Goal: Task Accomplishment & Management: Use online tool/utility

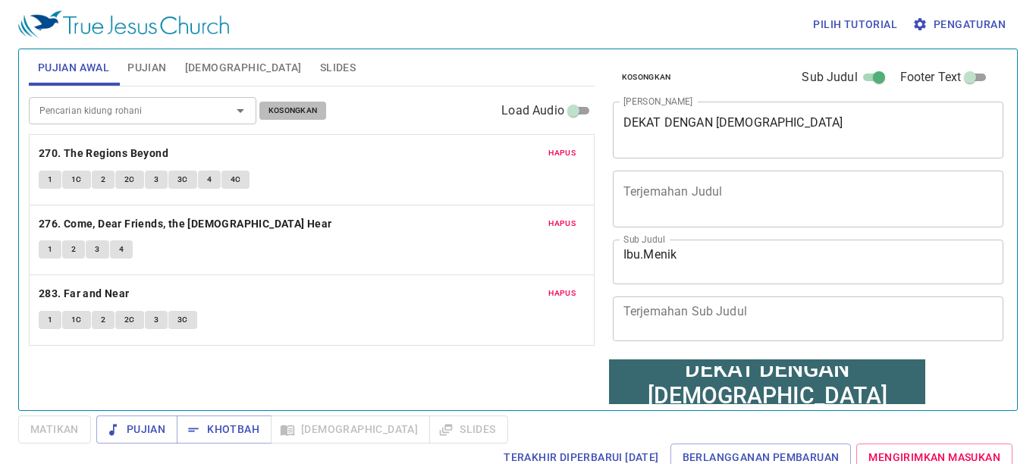
click at [300, 117] on span "Kosongkan" at bounding box center [293, 111] width 49 height 14
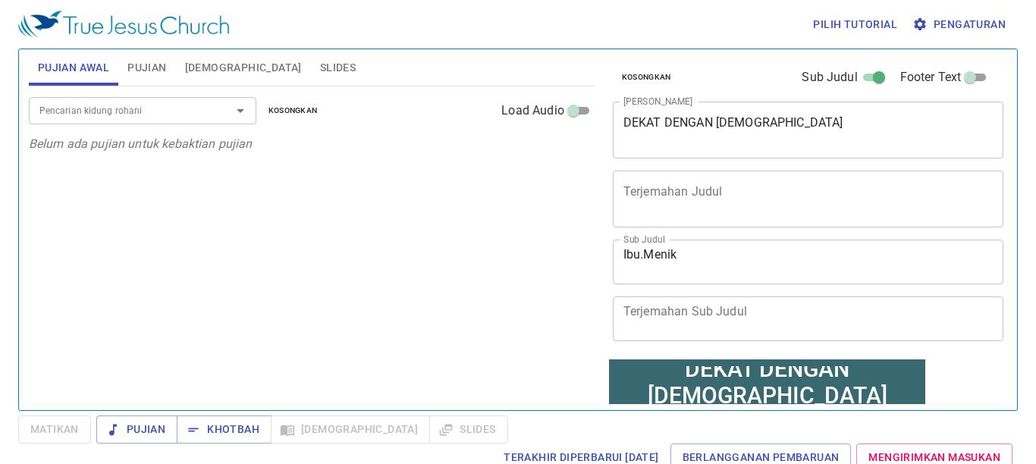
click at [148, 123] on div "Pencarian kidung rohani" at bounding box center [143, 110] width 228 height 27
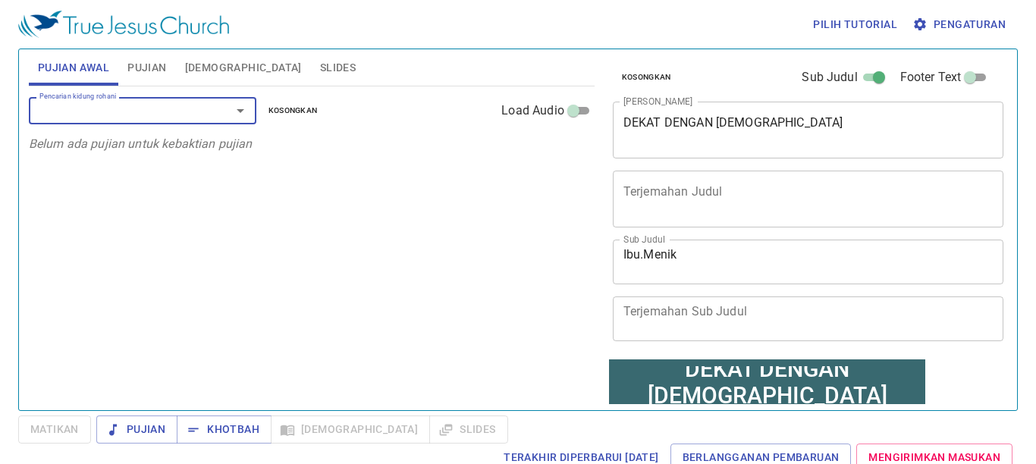
click at [645, 251] on textarea "Ibu.Menik" at bounding box center [809, 261] width 370 height 29
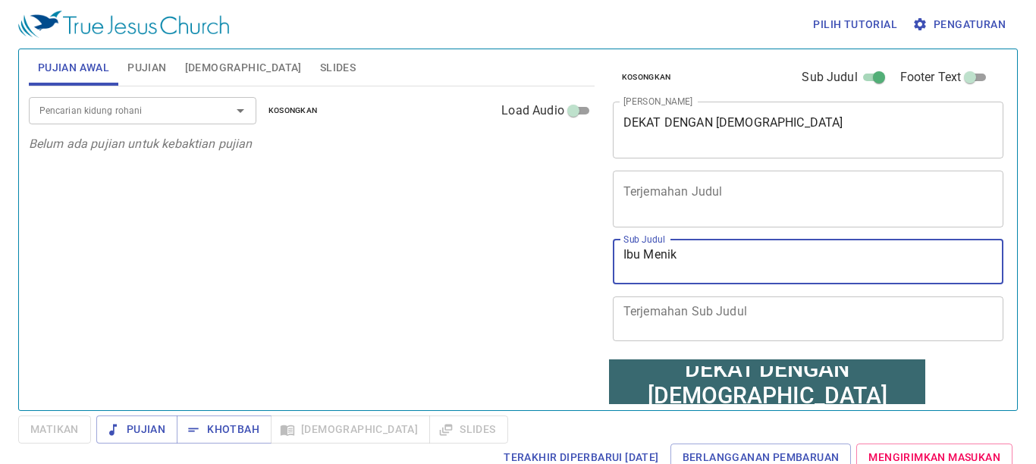
type textarea "Ibu Menik"
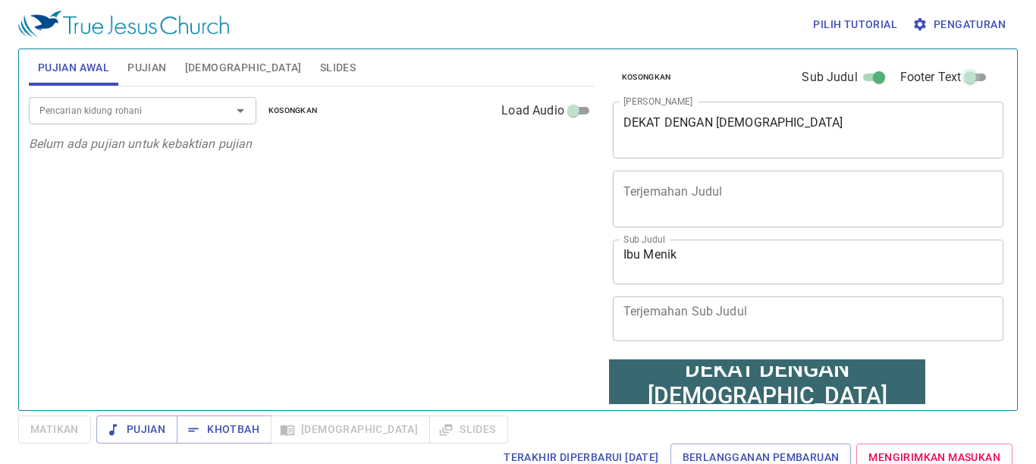
click at [955, 77] on input "Footer Text" at bounding box center [970, 80] width 55 height 18
checkbox input "true"
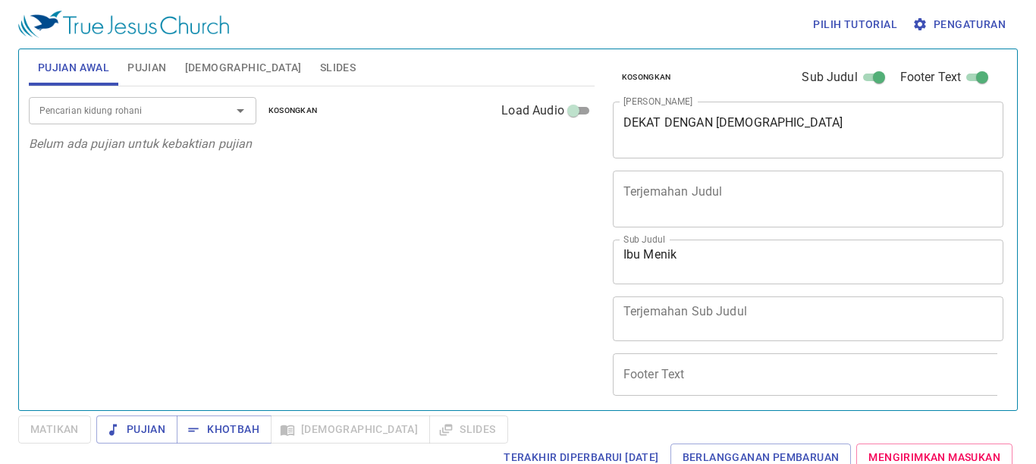
click at [949, 22] on span "Pengaturan" at bounding box center [961, 24] width 90 height 19
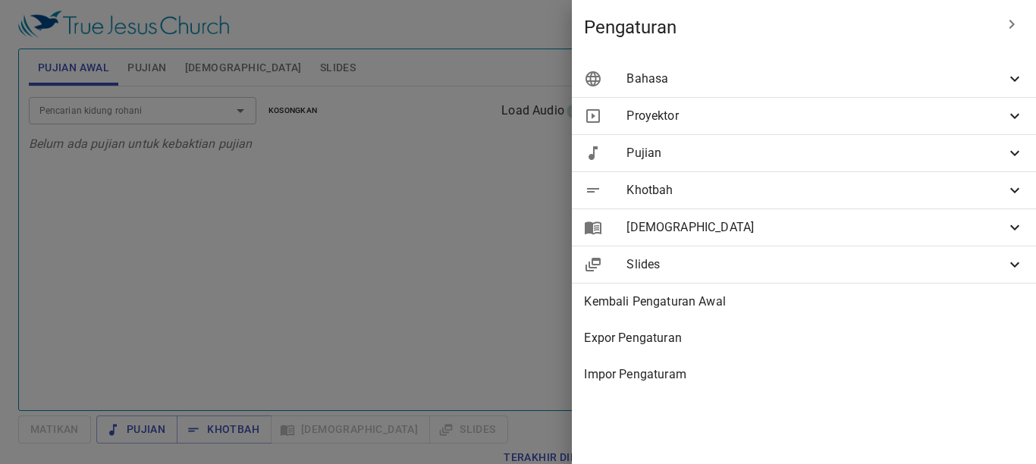
click at [954, 77] on span "Bahasa" at bounding box center [816, 79] width 379 height 18
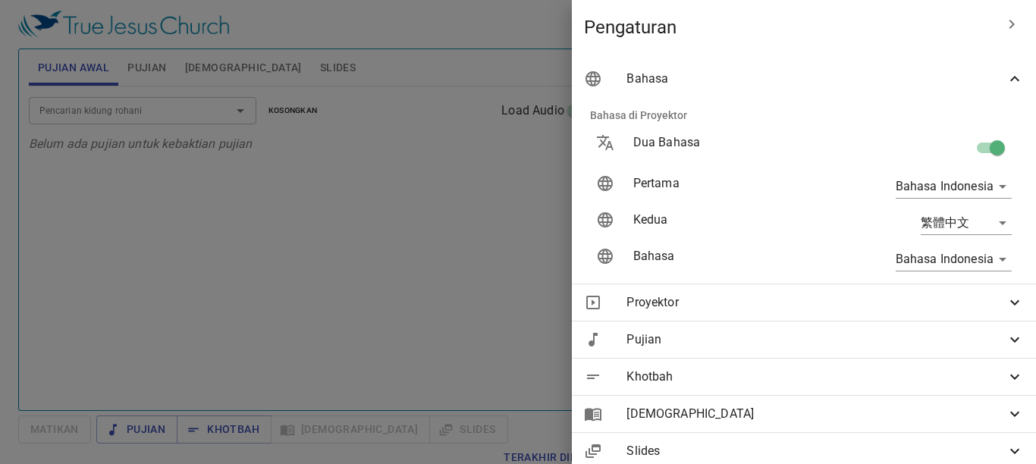
click at [926, 141] on div at bounding box center [932, 147] width 183 height 53
click at [977, 140] on input "checkbox" at bounding box center [997, 151] width 86 height 29
checkbox input "false"
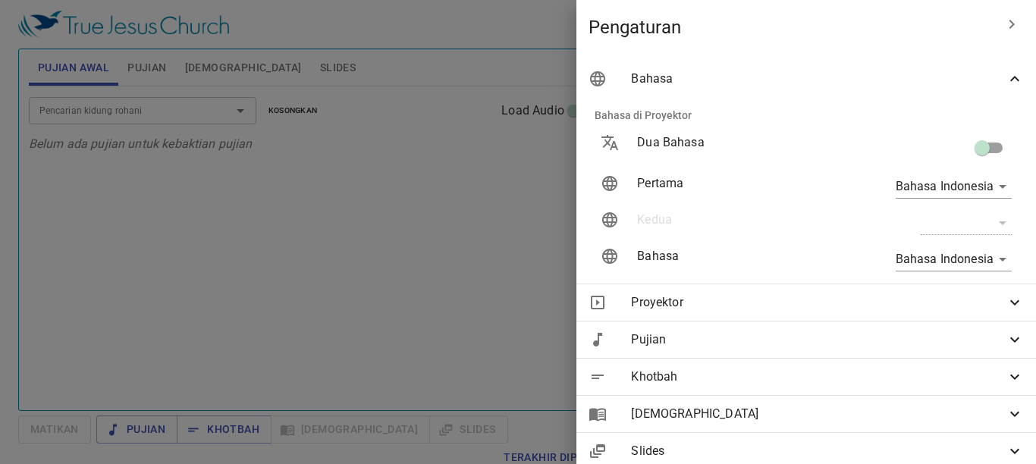
click at [354, 244] on div at bounding box center [518, 232] width 1036 height 464
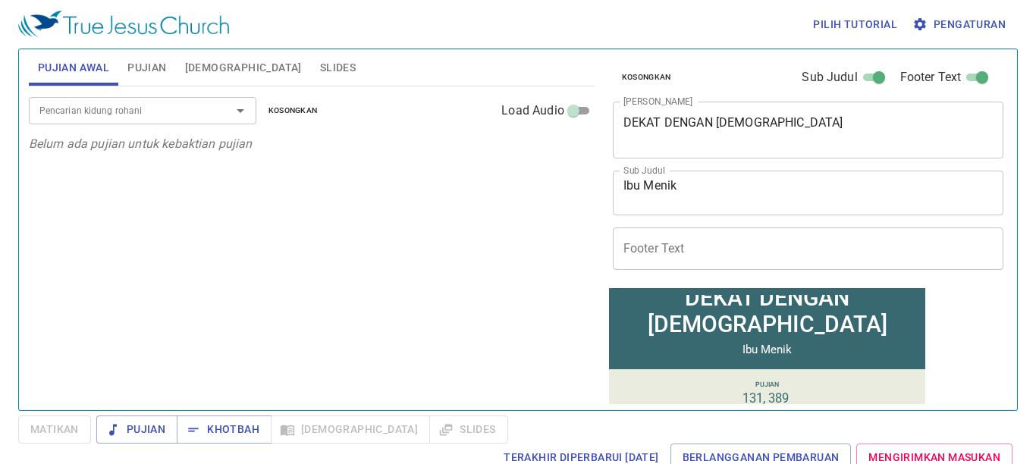
click at [717, 259] on input "Footer Text" at bounding box center [809, 249] width 392 height 42
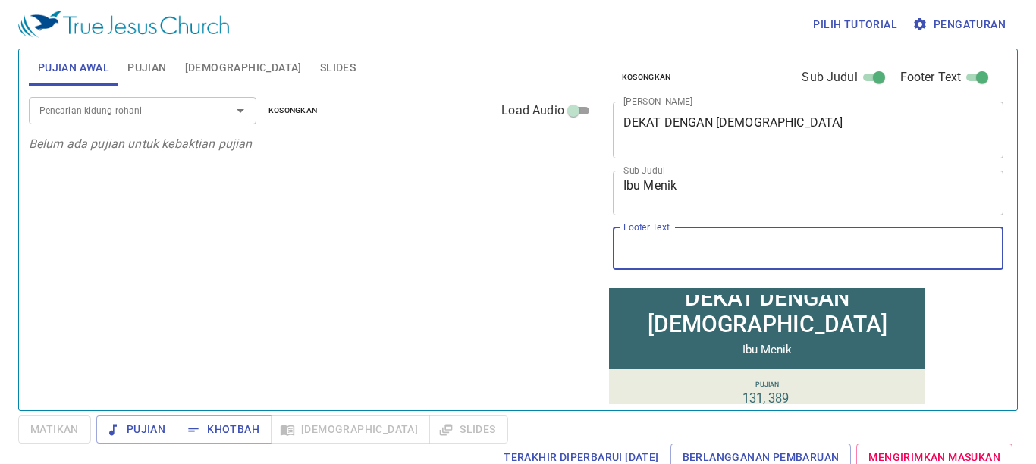
type input "Ibadah [PERSON_NAME] - [DEMOGRAPHIC_DATA] [DEMOGRAPHIC_DATA] Sejati Cilacap"
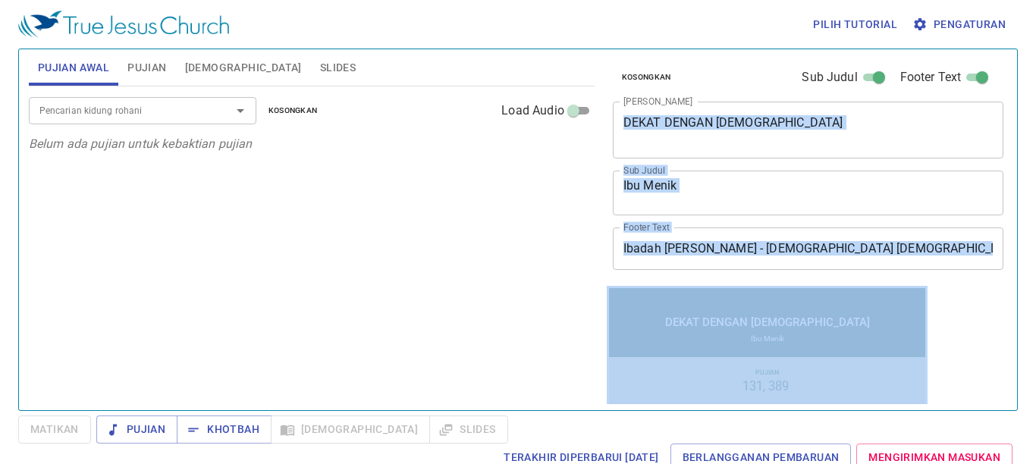
drag, startPoint x: 1036, startPoint y: 132, endPoint x: 1036, endPoint y: 266, distance: 134.3
click at [1036, 280] on div "Pilih tutorial Pengaturan Pujian Awal Pujian Alkitab Slides Pencarian kidung ro…" at bounding box center [518, 232] width 1036 height 464
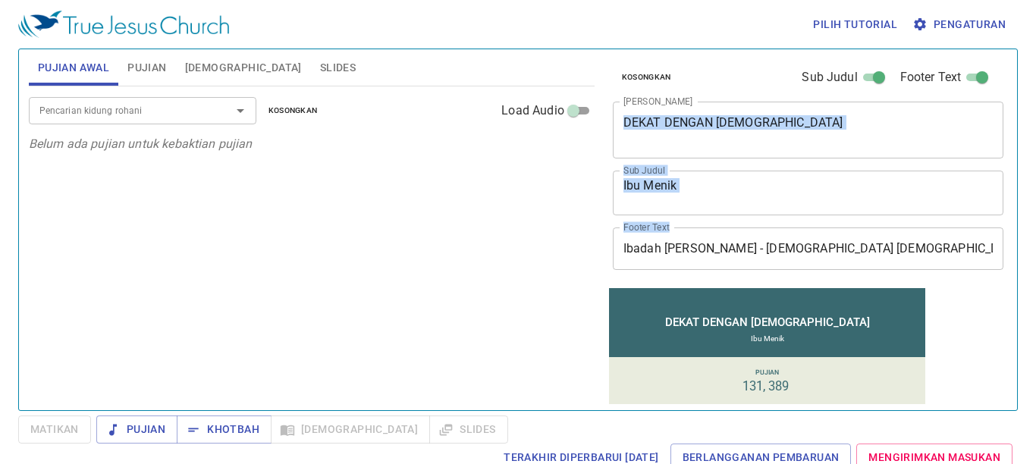
click at [987, 23] on span "Pengaturan" at bounding box center [961, 24] width 90 height 19
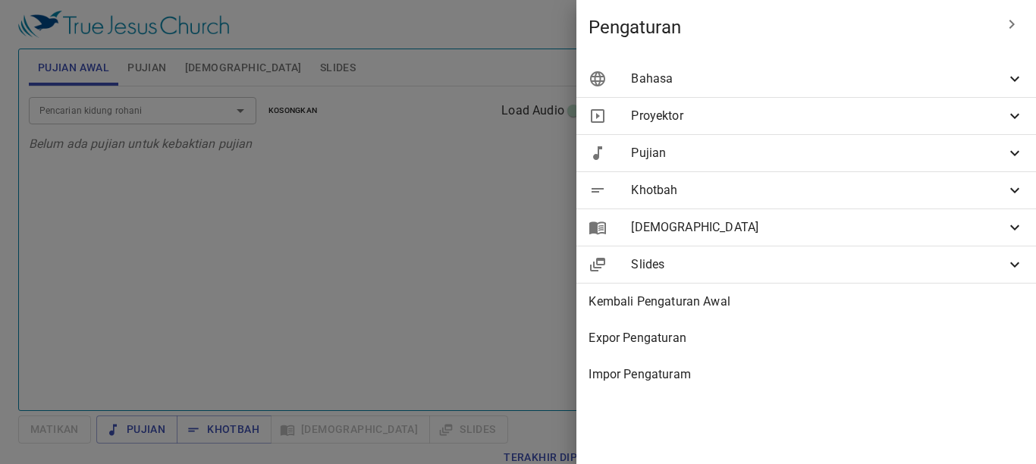
click at [958, 76] on span "Bahasa" at bounding box center [818, 79] width 375 height 18
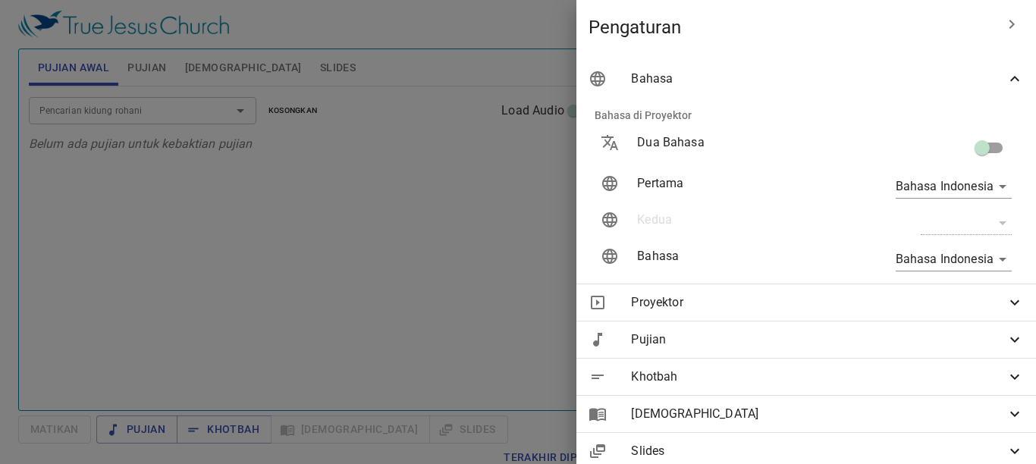
click at [958, 76] on span "Bahasa" at bounding box center [818, 79] width 375 height 18
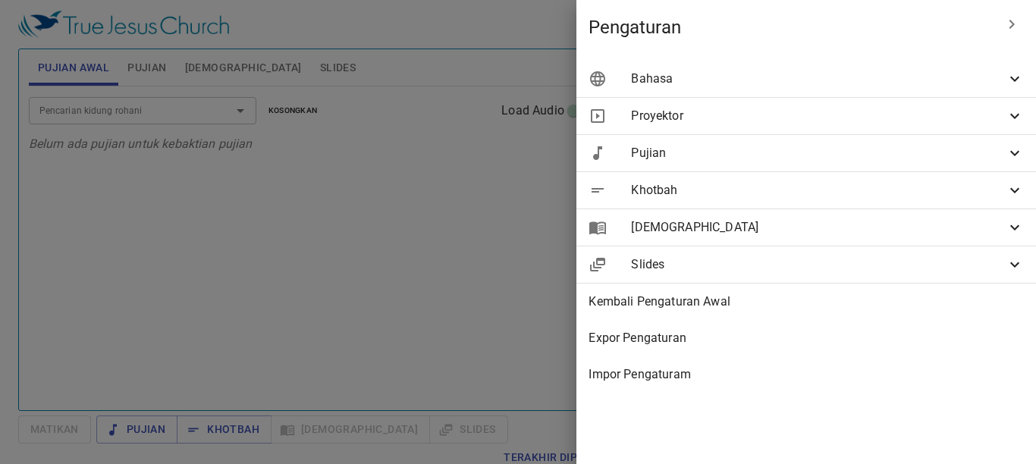
click at [795, 115] on span "Proyektor" at bounding box center [818, 116] width 375 height 18
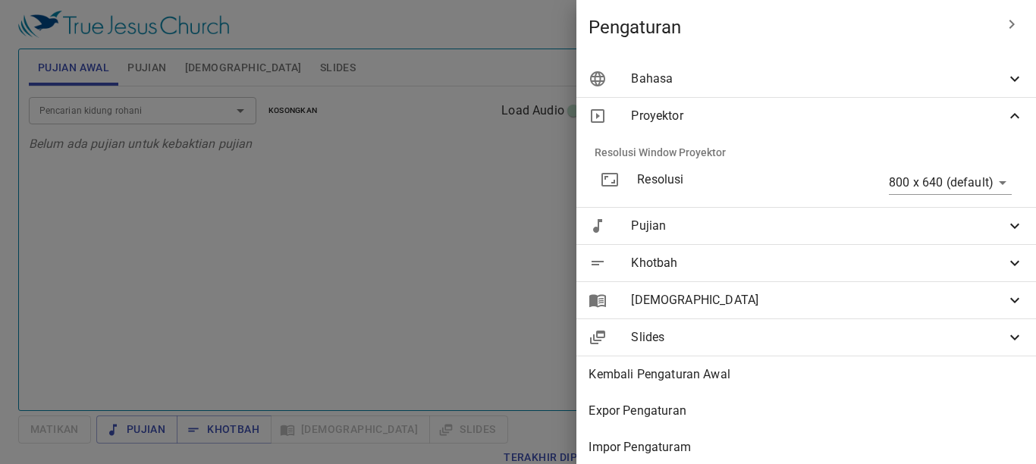
click at [696, 112] on span "Proyektor" at bounding box center [818, 116] width 375 height 18
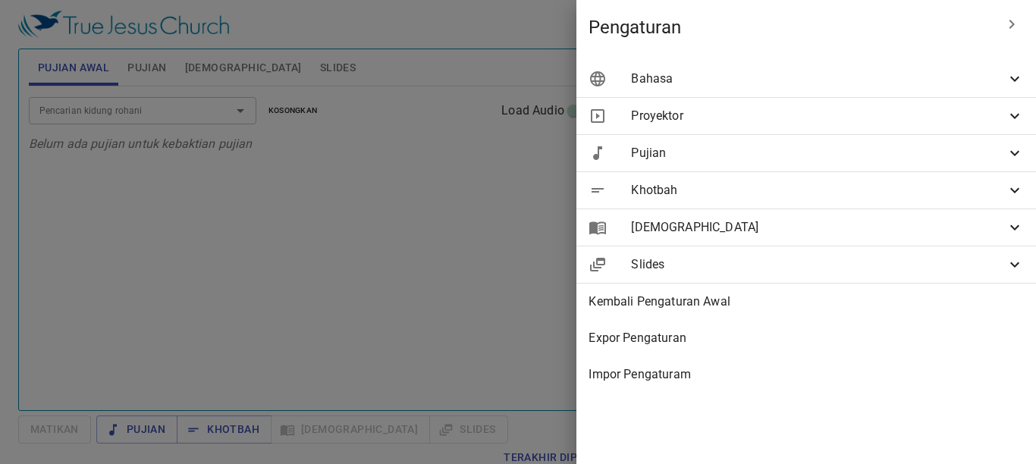
click at [692, 163] on div "Pujian" at bounding box center [807, 153] width 460 height 36
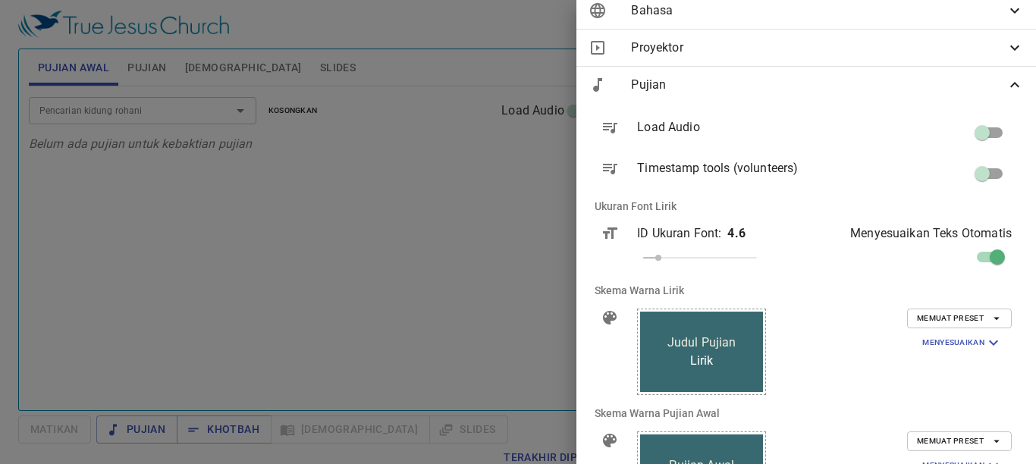
scroll to position [152, 0]
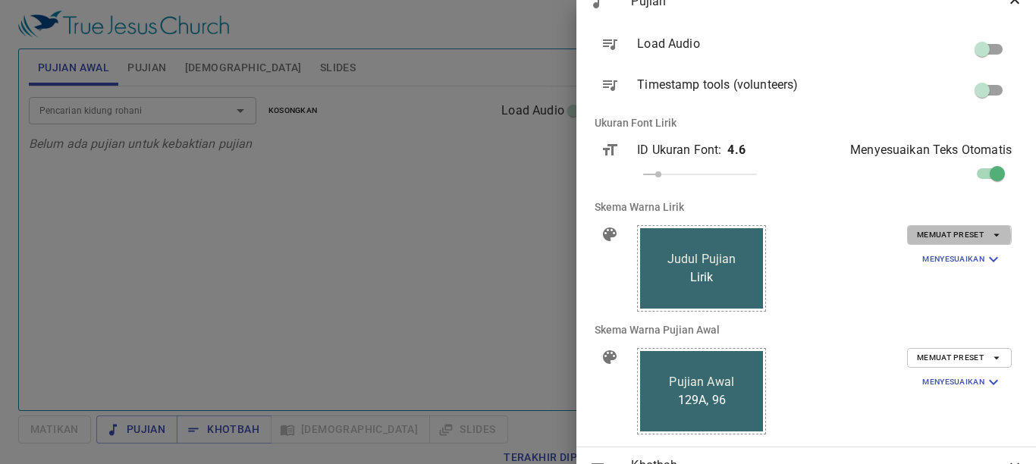
click at [946, 236] on span "Memuat Preset" at bounding box center [959, 235] width 85 height 14
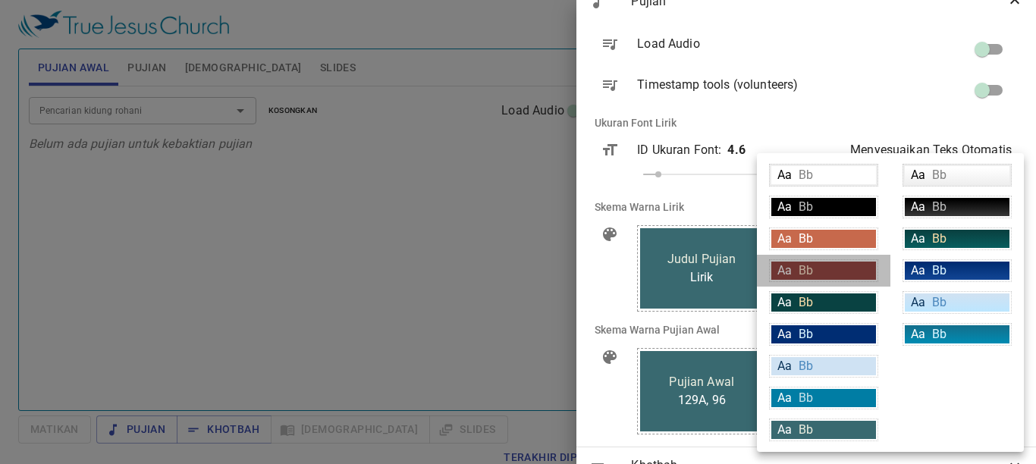
click at [841, 274] on div "Aa Bb" at bounding box center [824, 271] width 105 height 18
type input "#964844"
type input "#fce5cd"
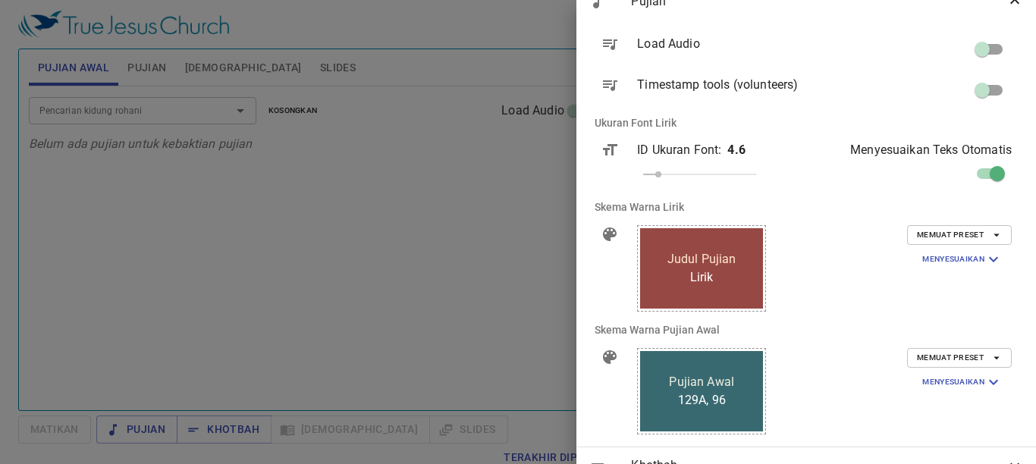
click at [990, 360] on icon "button" at bounding box center [997, 358] width 14 height 14
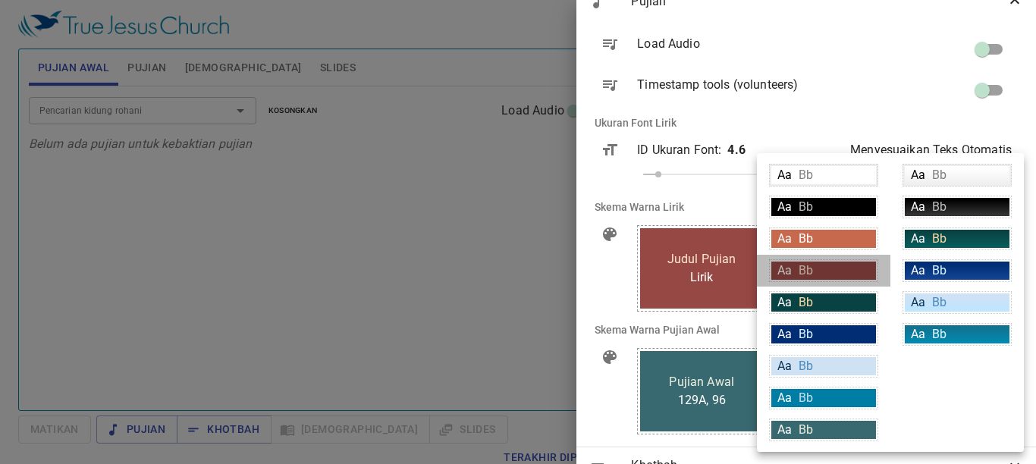
click at [835, 268] on div "Aa Bb" at bounding box center [824, 271] width 105 height 18
type input "#964844"
type input "#fce5cd"
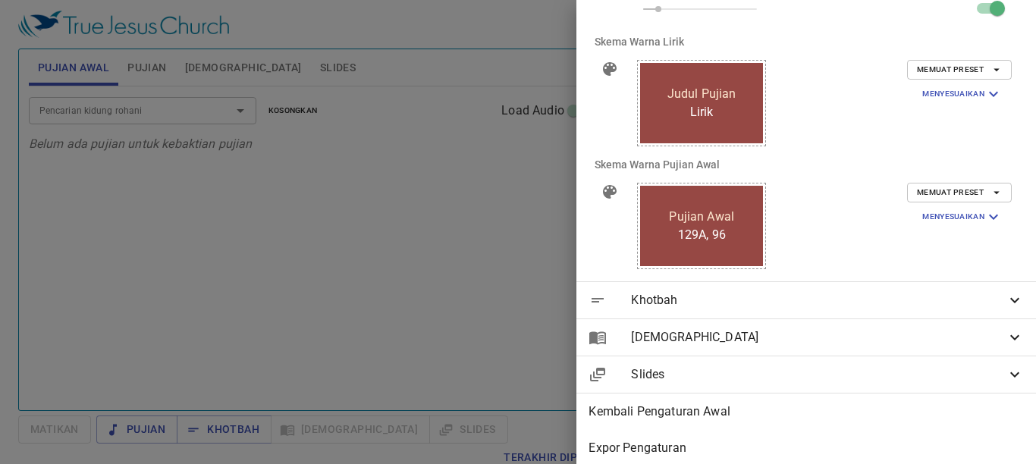
scroll to position [375, 0]
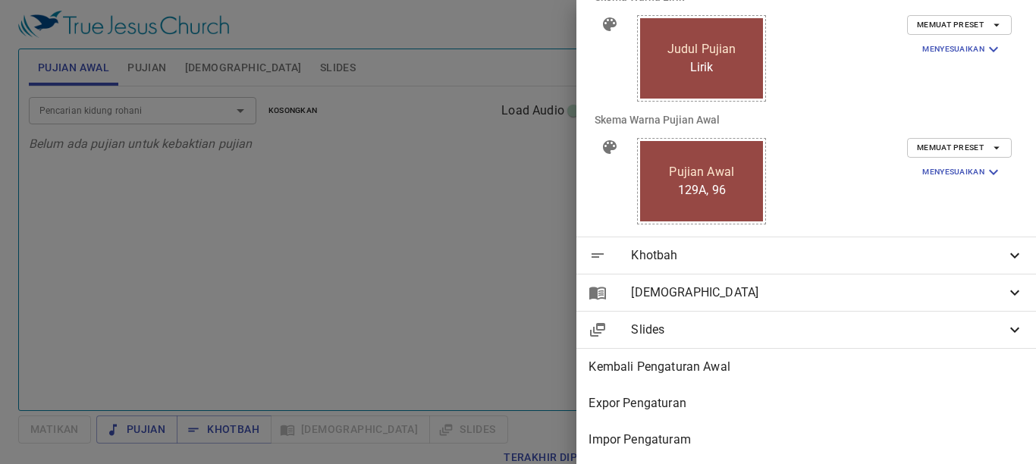
click at [914, 247] on span "Khotbah" at bounding box center [818, 256] width 375 height 18
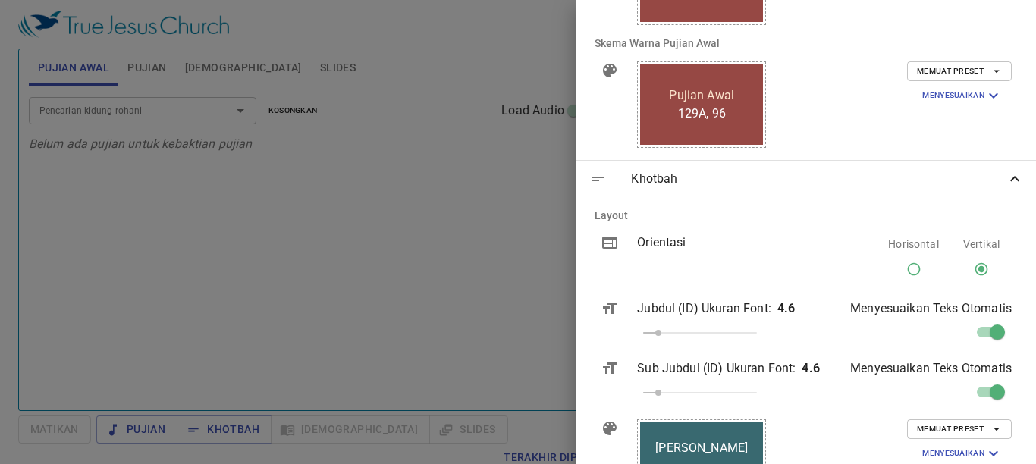
scroll to position [527, 0]
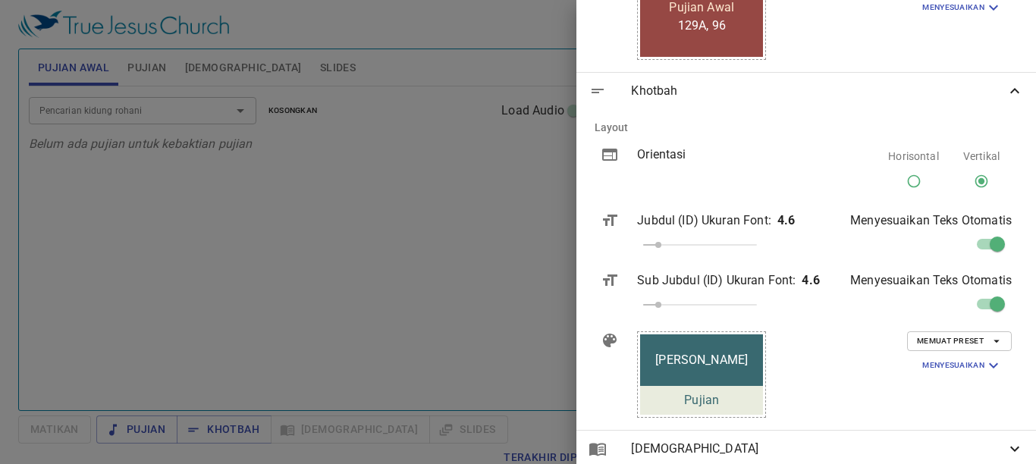
click at [990, 341] on icon "button" at bounding box center [997, 342] width 14 height 14
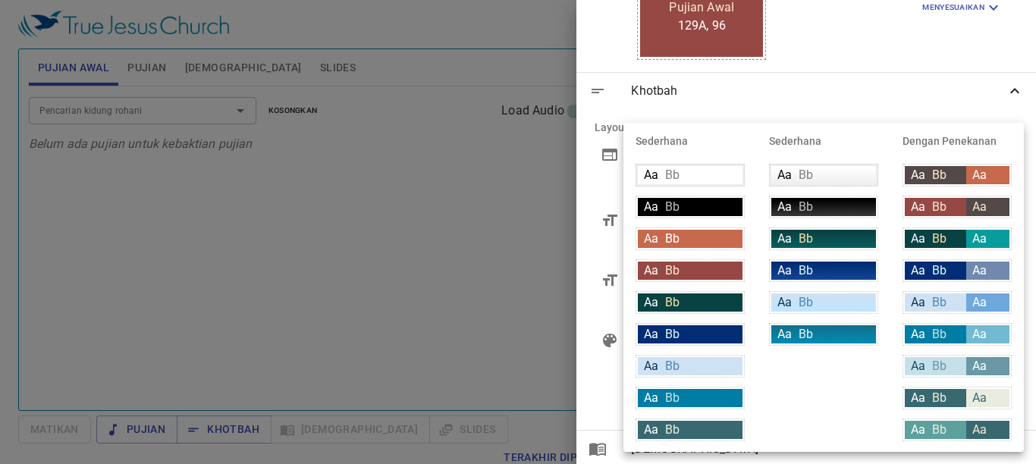
click at [939, 208] on span "Bb" at bounding box center [939, 207] width 14 height 14
type input "#964844"
type input "#fce5cd"
type input "#534948"
type input "#fce5cd"
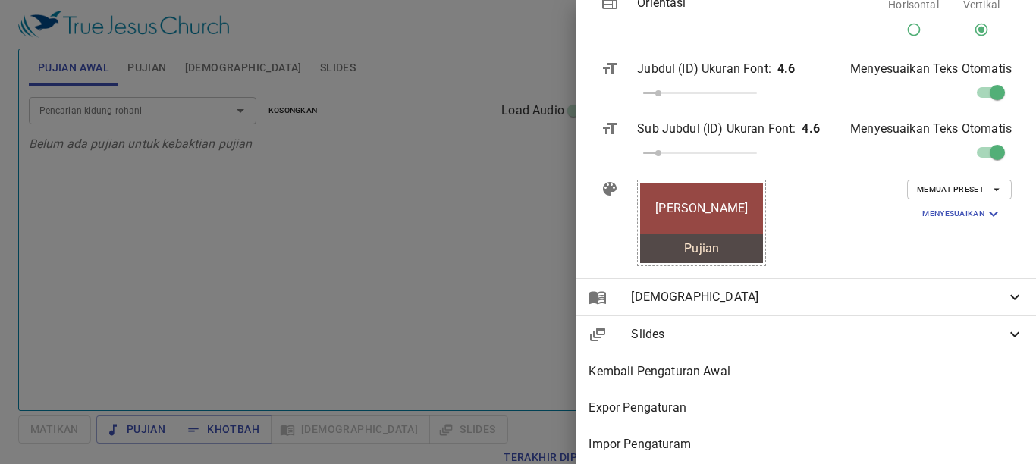
scroll to position [696, 0]
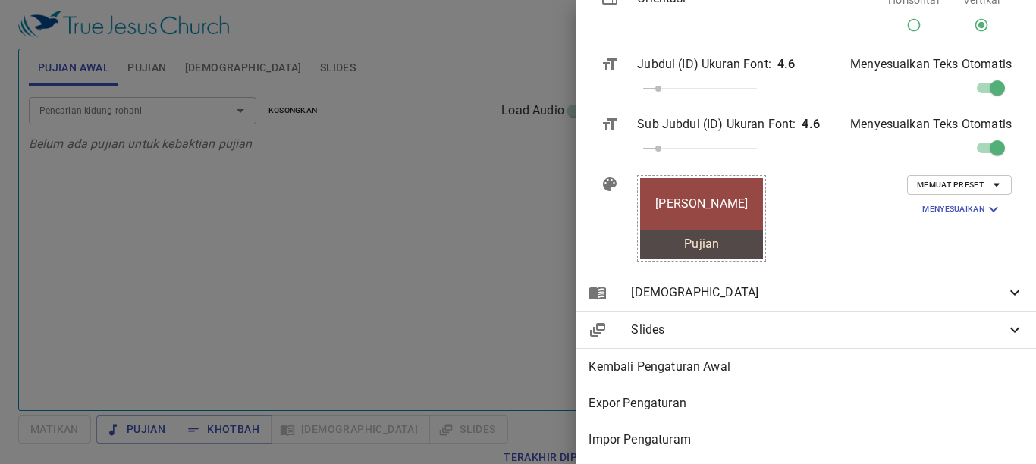
click at [970, 284] on span "[DEMOGRAPHIC_DATA]" at bounding box center [818, 293] width 375 height 18
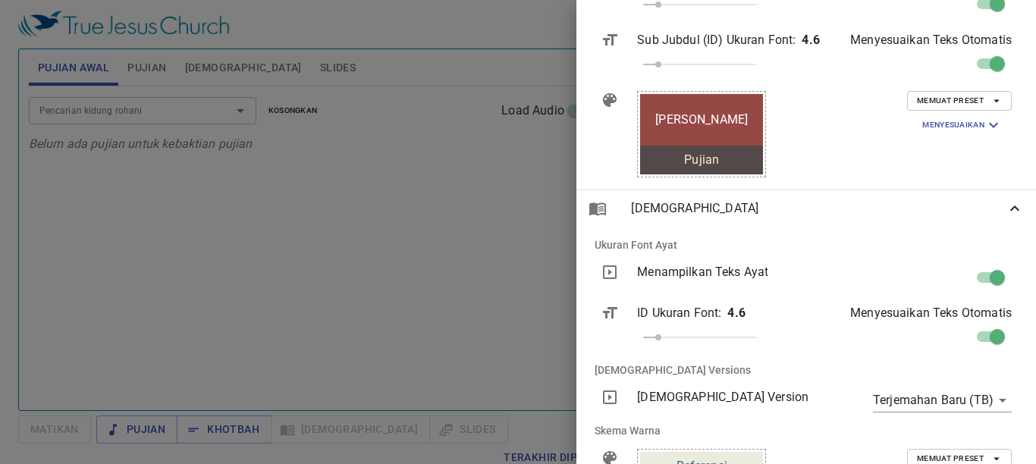
scroll to position [923, 0]
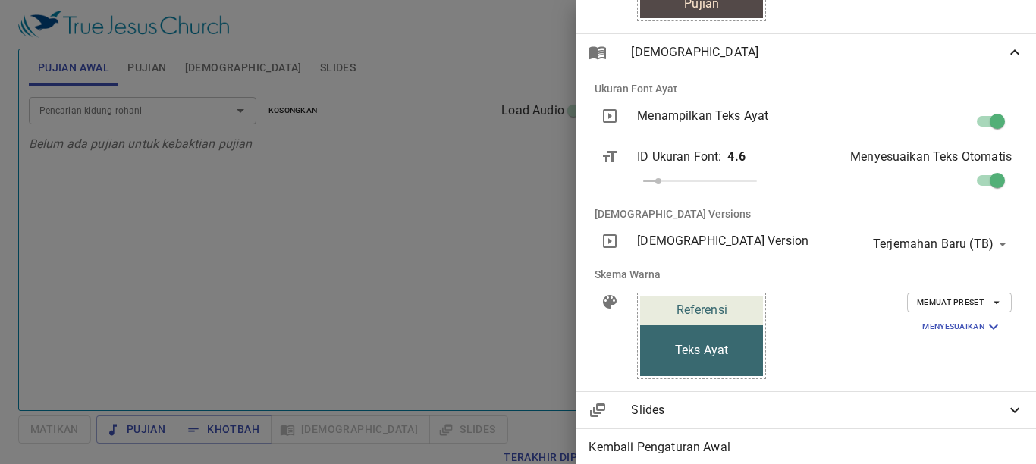
click at [970, 304] on span "Memuat Preset" at bounding box center [959, 303] width 85 height 14
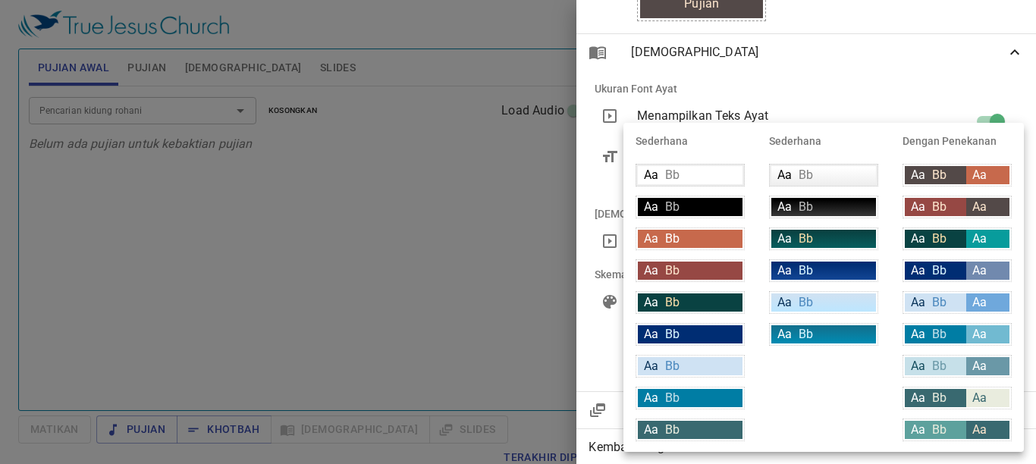
click at [936, 207] on span "Bb" at bounding box center [939, 207] width 14 height 14
type input "#964844"
type input "#534948"
type input "#fce5cd"
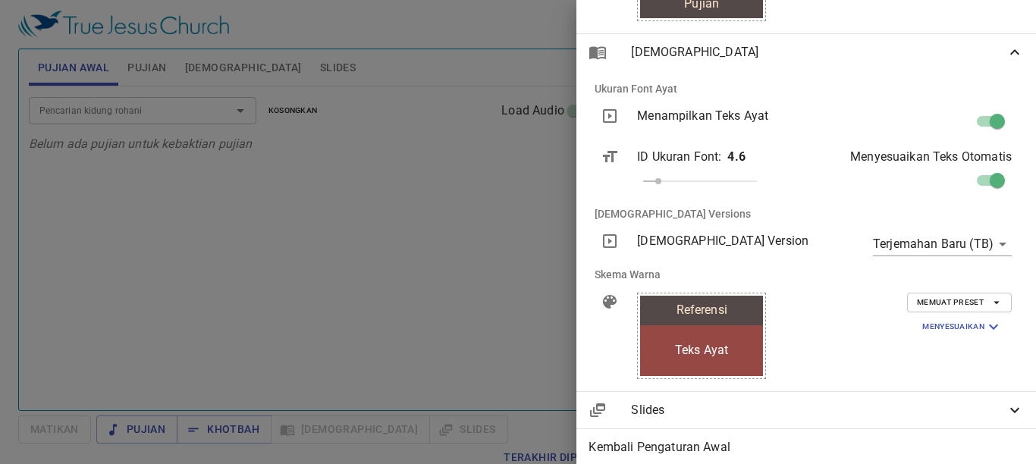
click at [811, 417] on span "Slides" at bounding box center [818, 410] width 375 height 18
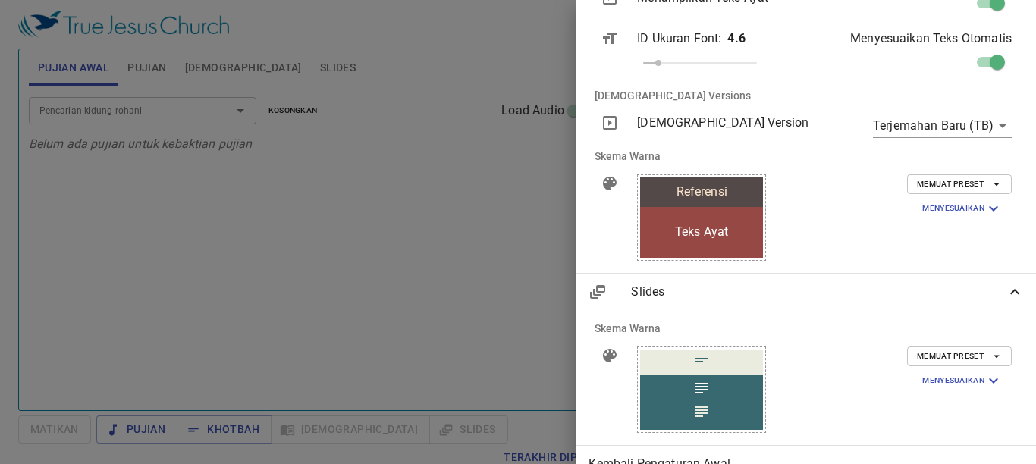
scroll to position [1152, 0]
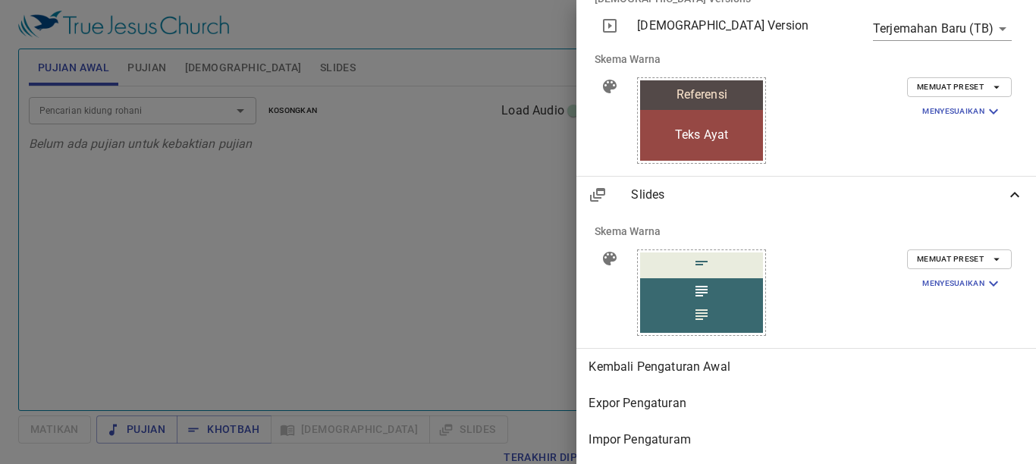
click at [932, 253] on span "Memuat Preset" at bounding box center [959, 260] width 85 height 14
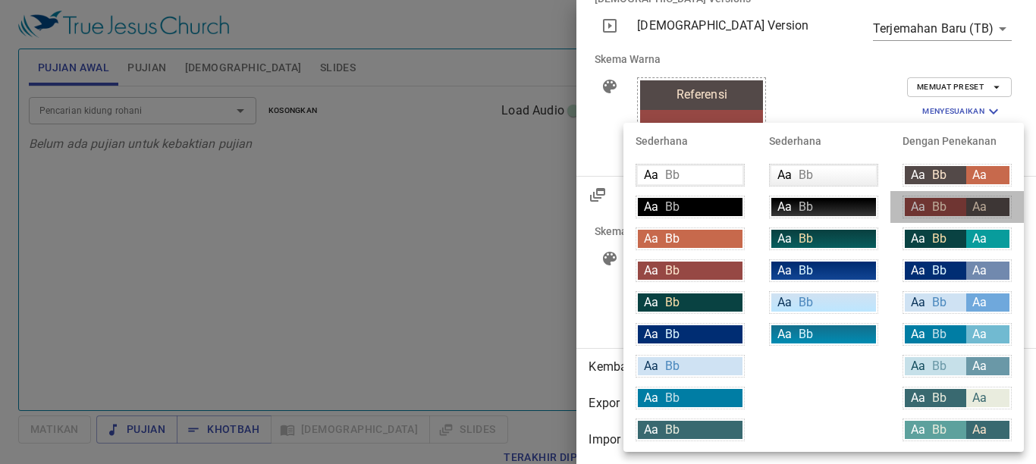
click at [931, 205] on div "Aa Bb" at bounding box center [935, 207] width 61 height 18
type input "#964844"
type input "#fce5cd"
type input "#534948"
type input "#fce5cd"
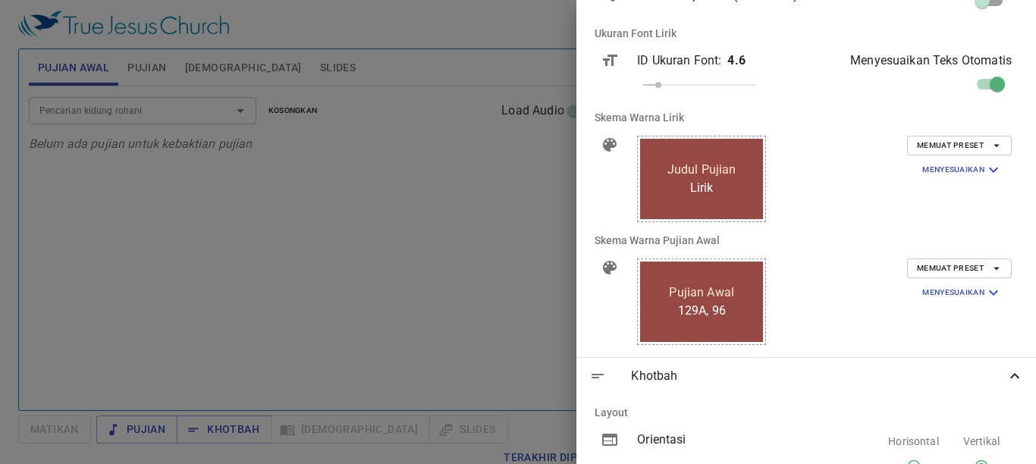
scroll to position [0, 0]
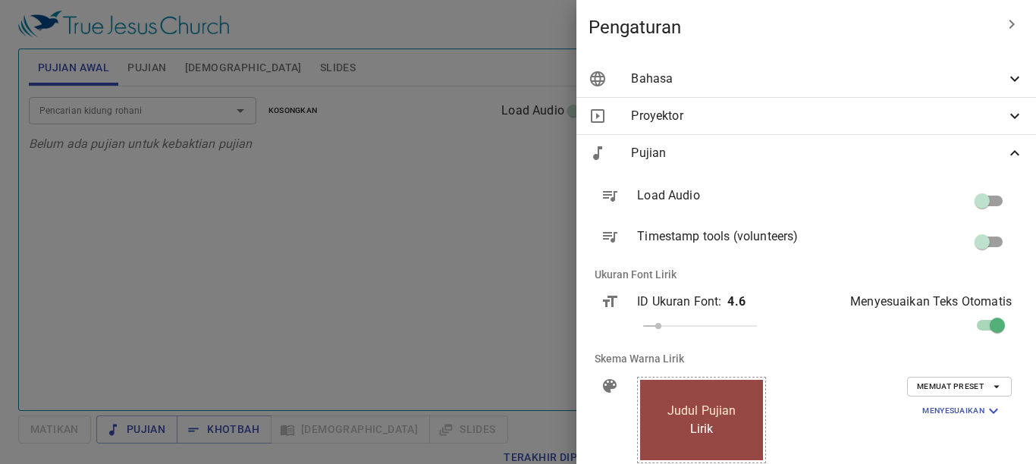
drag, startPoint x: 422, startPoint y: 355, endPoint x: 439, endPoint y: 352, distance: 17.7
click at [422, 356] on div at bounding box center [518, 232] width 1036 height 464
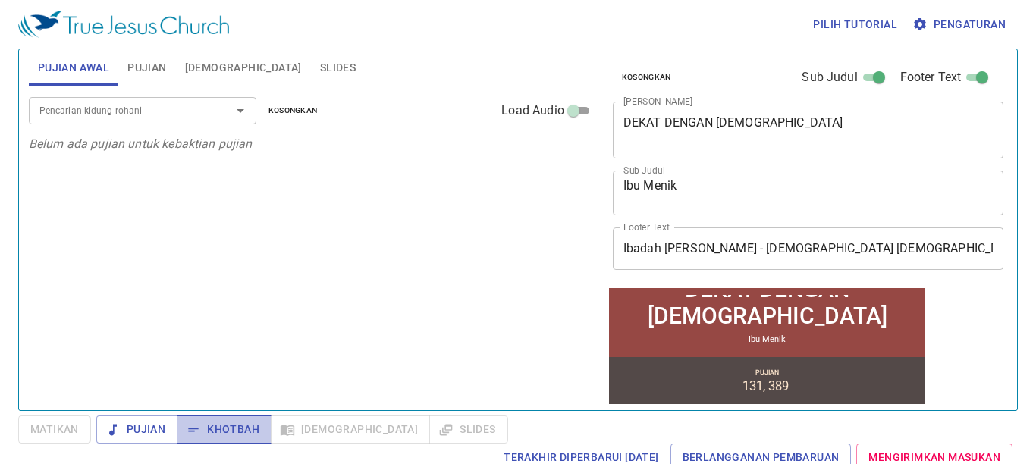
click at [0, 0] on span "Khotbah" at bounding box center [0, 0] width 0 height 0
click at [155, 66] on span "Pujian" at bounding box center [146, 67] width 39 height 19
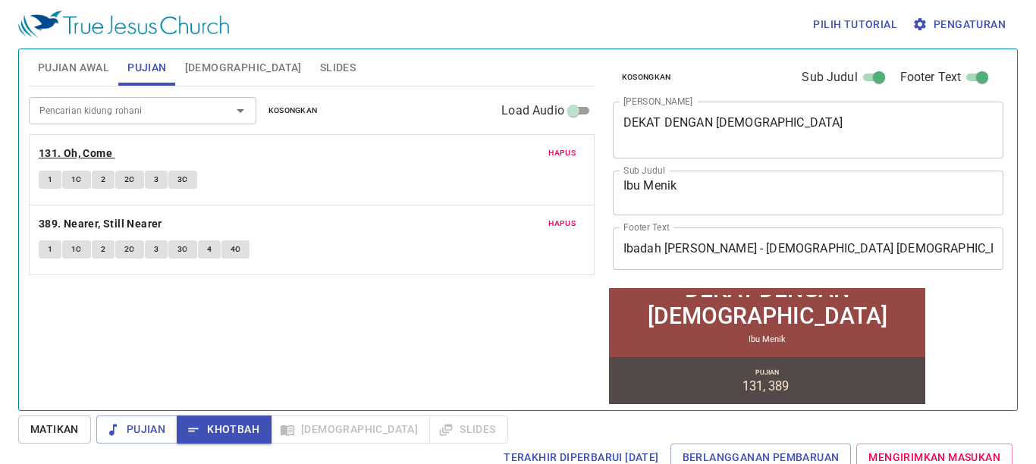
click at [90, 157] on b "131. Oh, Come" at bounding box center [76, 153] width 74 height 19
click at [87, 156] on b "131. Oh, Come" at bounding box center [76, 153] width 74 height 19
click at [50, 175] on span "1" at bounding box center [50, 180] width 5 height 14
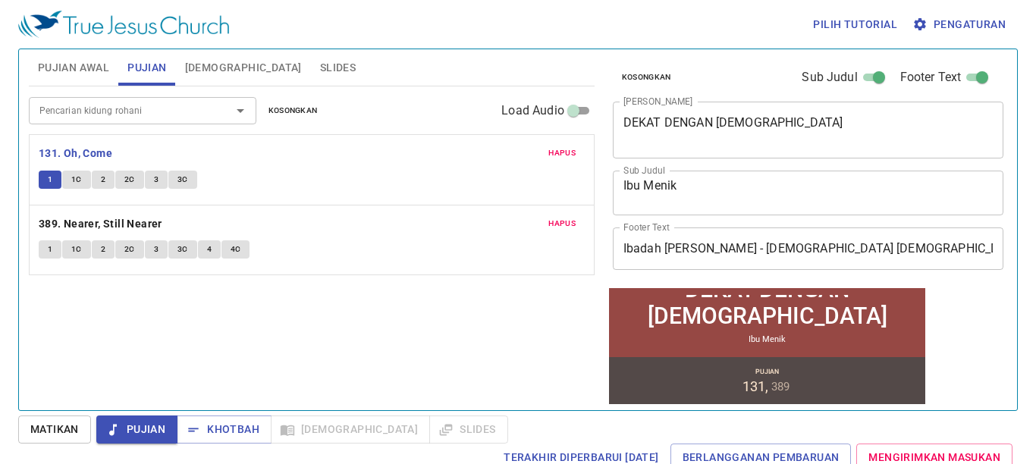
click at [49, 177] on span "1" at bounding box center [50, 180] width 5 height 14
click at [0, 0] on span "Khotbah" at bounding box center [0, 0] width 0 height 0
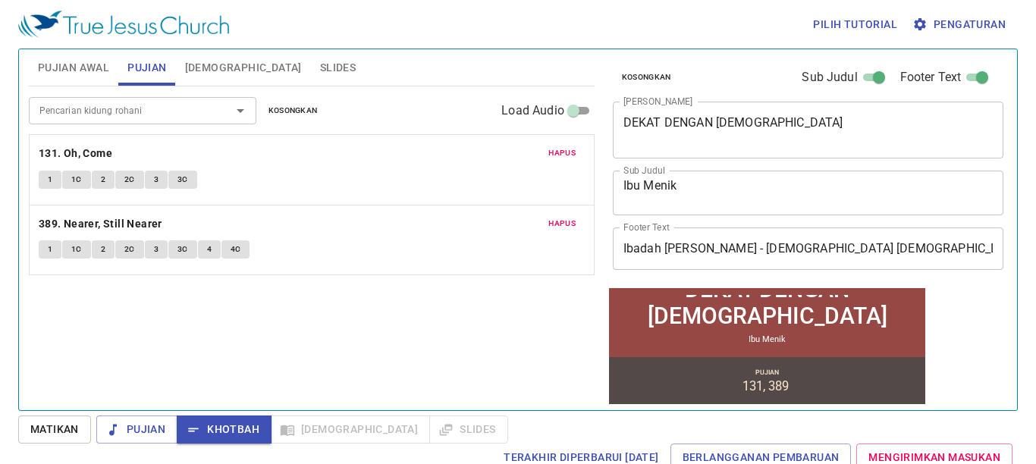
click at [55, 192] on div "1 1C 2 2C 3 3C" at bounding box center [312, 182] width 546 height 22
click at [55, 189] on div "1 1C 2 2C 3 3C" at bounding box center [312, 182] width 546 height 22
click at [51, 181] on span "1" at bounding box center [50, 180] width 5 height 14
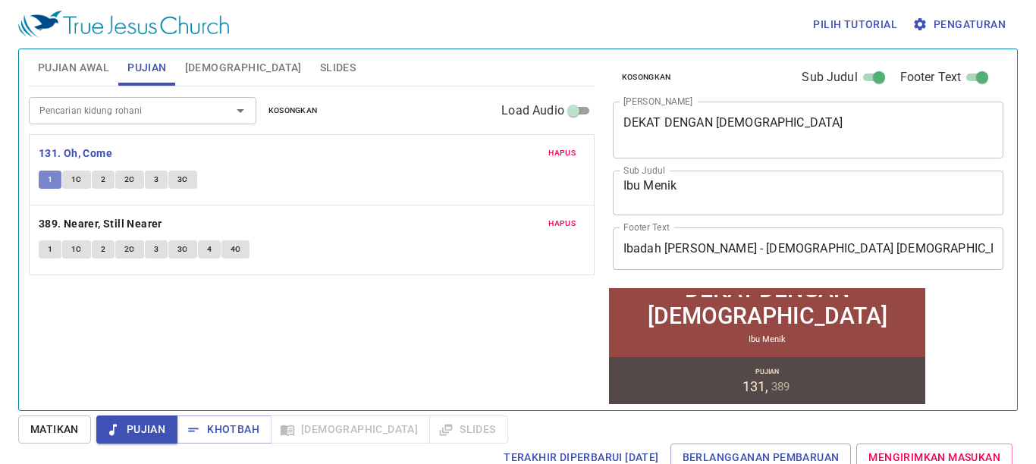
click at [50, 181] on span "1" at bounding box center [50, 180] width 5 height 14
click at [0, 0] on button "Matikan" at bounding box center [0, 0] width 0 height 0
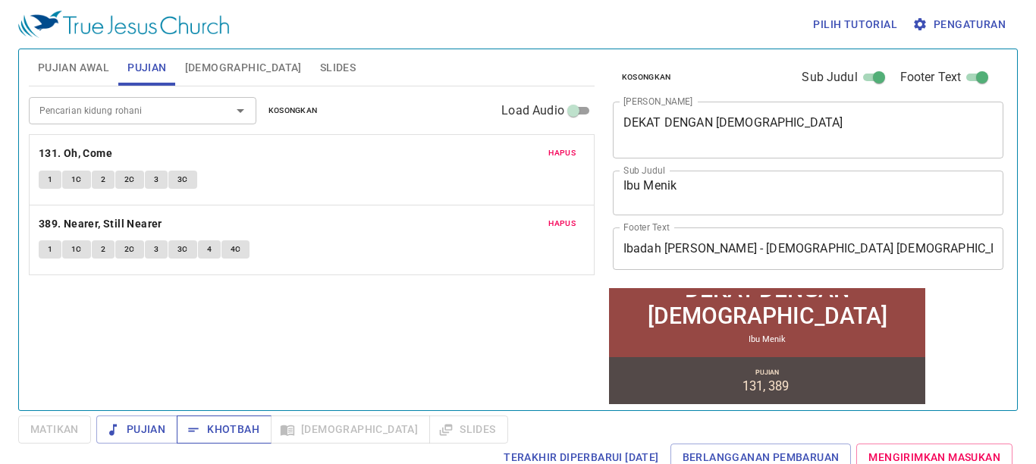
click at [237, 420] on button "Khotbah" at bounding box center [224, 430] width 95 height 28
click at [59, 438] on span "Matikan" at bounding box center [54, 429] width 49 height 19
drag, startPoint x: 781, startPoint y: 109, endPoint x: 659, endPoint y: 110, distance: 122.2
click at [608, 127] on div "Kosongkan Sub Judul Footer Text Judul Khotbah DEKAT DENGAN TUHAN x Judul Khotba…" at bounding box center [807, 167] width 401 height 237
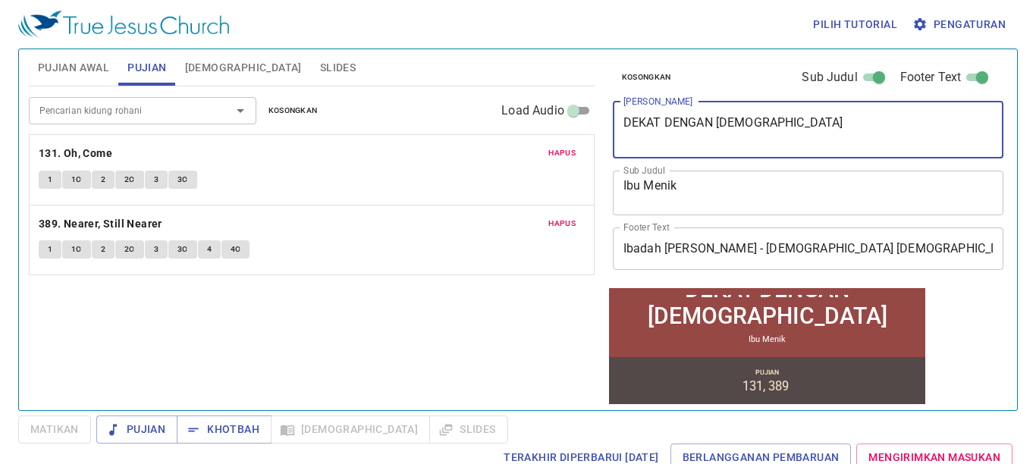
drag, startPoint x: 759, startPoint y: 128, endPoint x: 613, endPoint y: 137, distance: 146.7
click at [613, 137] on div "DEKAT DENGAN TUHAN x Judul Khotbah" at bounding box center [809, 130] width 392 height 57
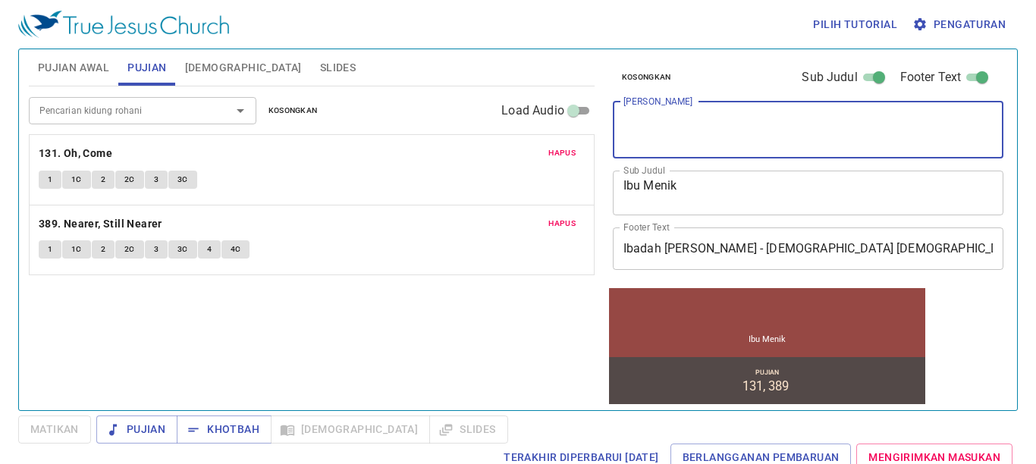
click at [288, 359] on div "Pencarian kidung rohani Pencarian kidung rohani Kosongkan Load Audio Hapus 131.…" at bounding box center [312, 241] width 566 height 311
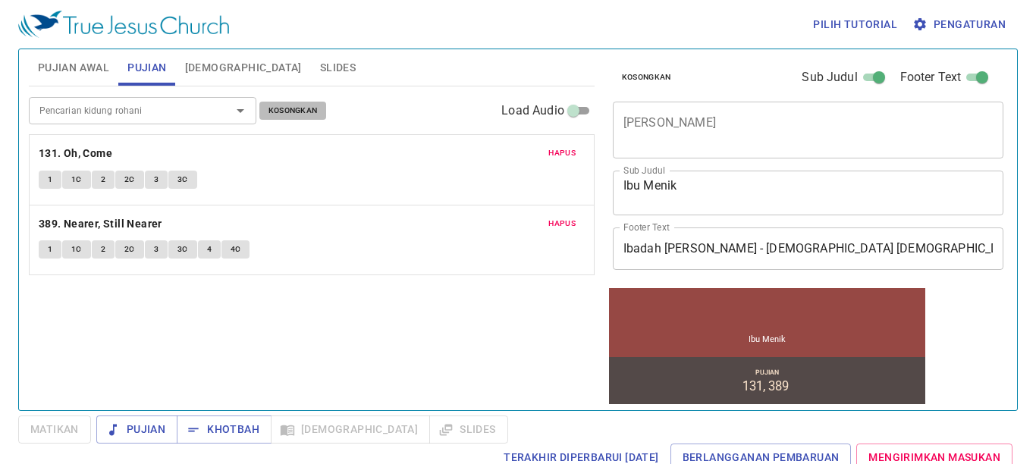
click at [288, 108] on span "Kosongkan" at bounding box center [293, 111] width 49 height 14
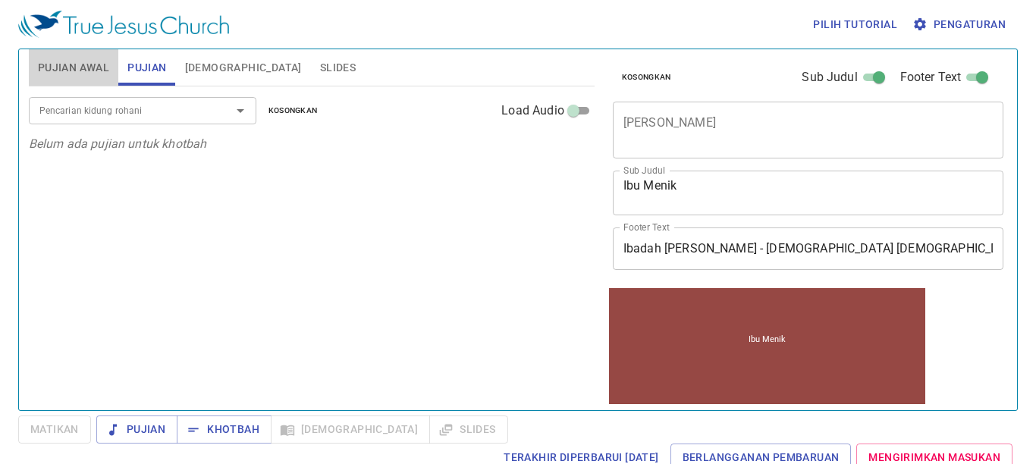
click at [89, 72] on span "Pujian Awal" at bounding box center [73, 67] width 71 height 19
click at [0, 0] on span "Khotbah" at bounding box center [0, 0] width 0 height 0
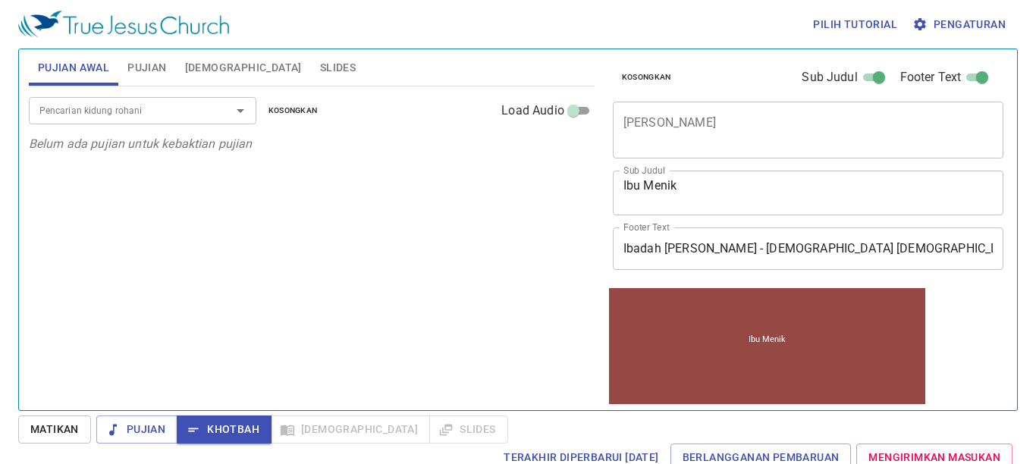
click at [234, 86] on div "Pujian Awal Pujian Alkitab Slides Pencarian kidung rohani Pencarian kidung roha…" at bounding box center [312, 223] width 578 height 361
click at [320, 71] on span "Slides" at bounding box center [338, 67] width 36 height 19
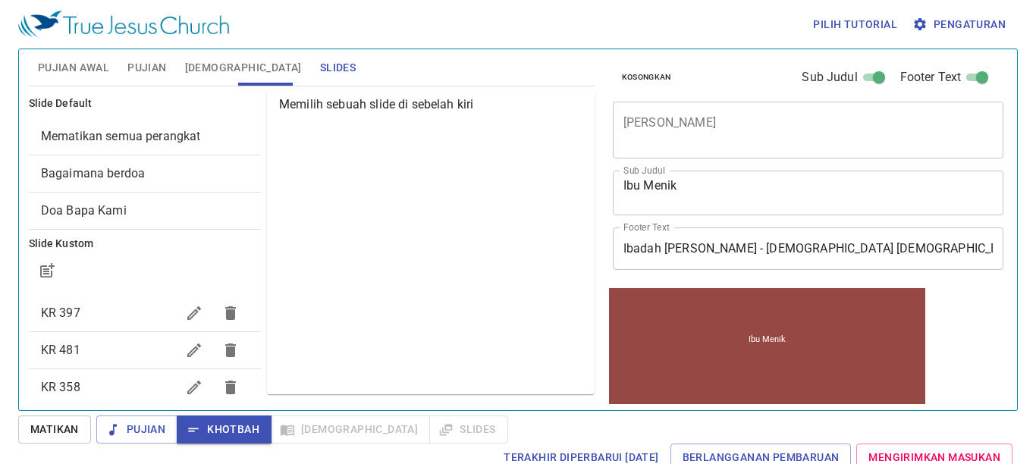
click at [156, 137] on span "Mematikan semua perangkat" at bounding box center [121, 136] width 160 height 14
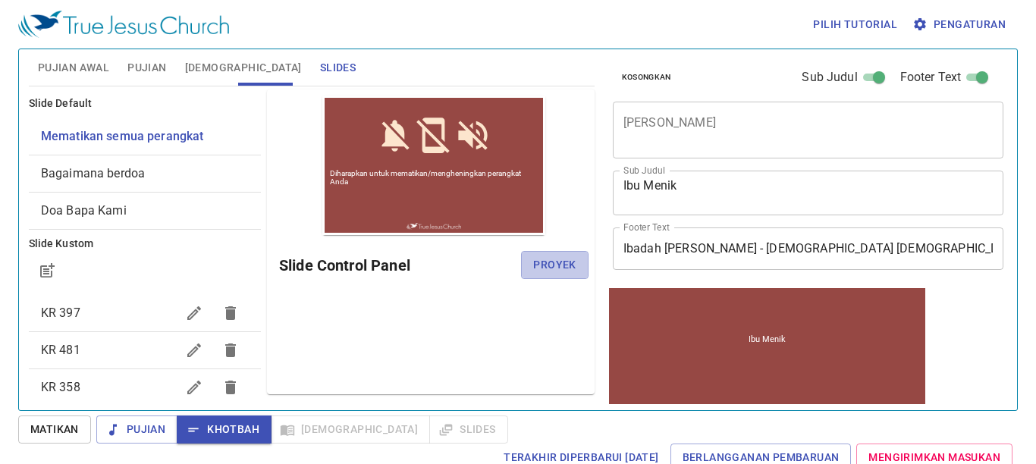
click at [556, 266] on span "Proyek" at bounding box center [554, 265] width 42 height 19
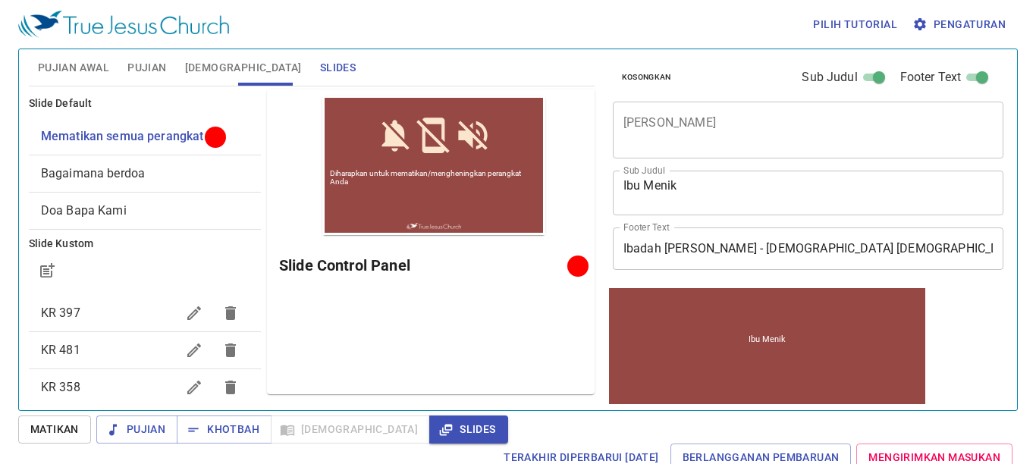
click at [153, 63] on span "Pujian" at bounding box center [146, 67] width 39 height 19
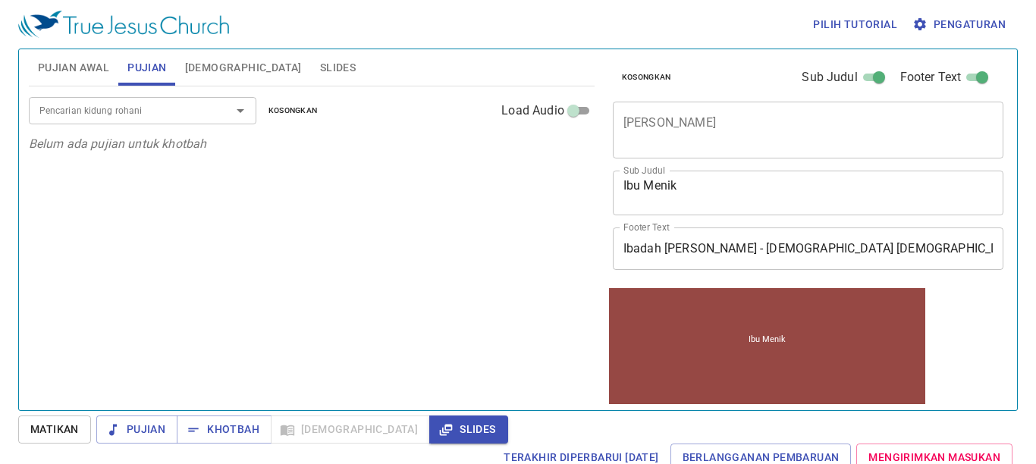
click at [90, 73] on span "Pujian Awal" at bounding box center [73, 67] width 71 height 19
click at [728, 121] on textarea "[PERSON_NAME]" at bounding box center [809, 129] width 370 height 29
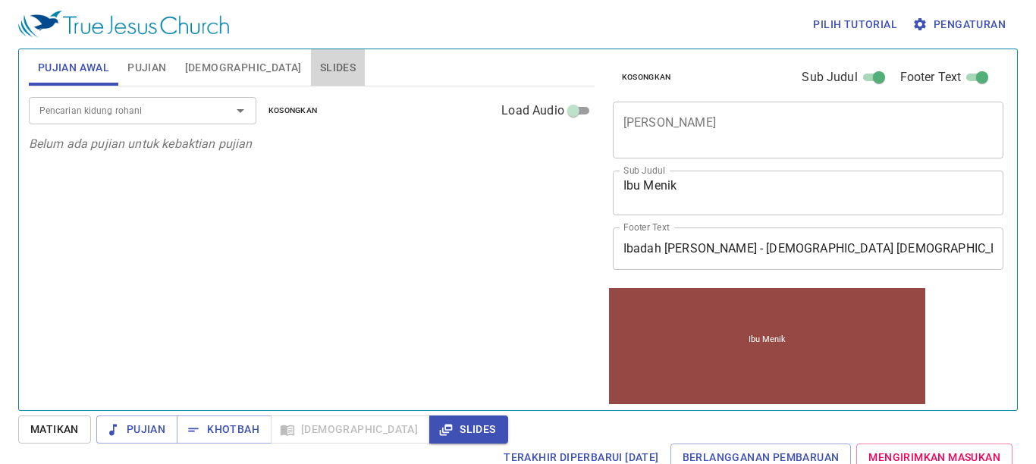
click at [320, 70] on span "Slides" at bounding box center [338, 67] width 36 height 19
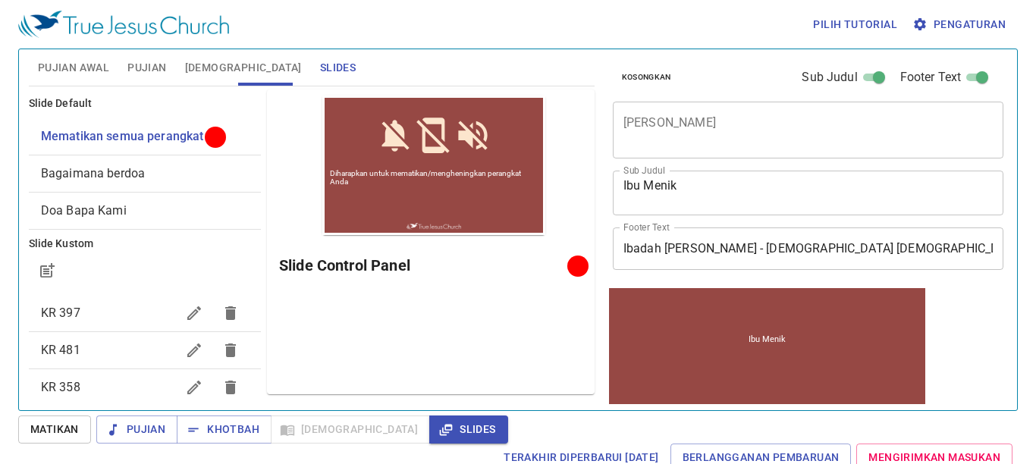
click at [0, 0] on icon "button" at bounding box center [0, 0] width 0 height 0
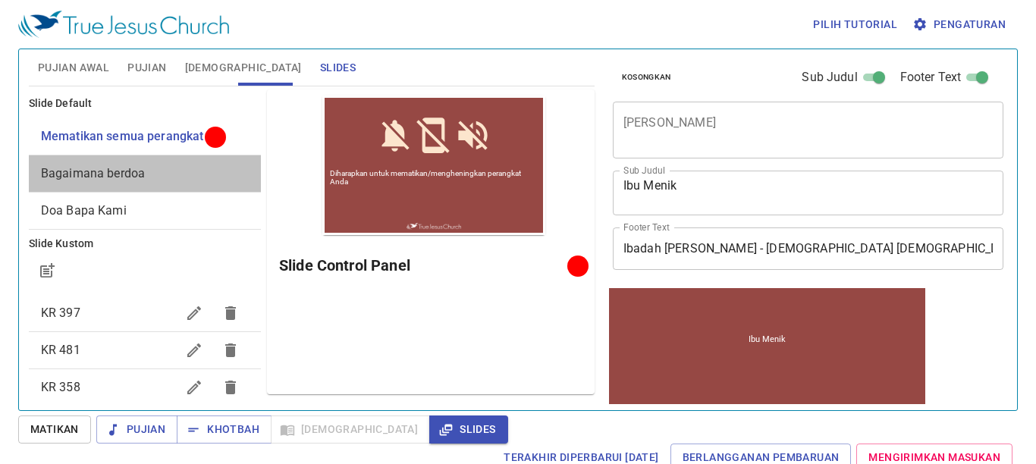
click at [183, 168] on span "Bagaimana berdoa" at bounding box center [145, 174] width 208 height 18
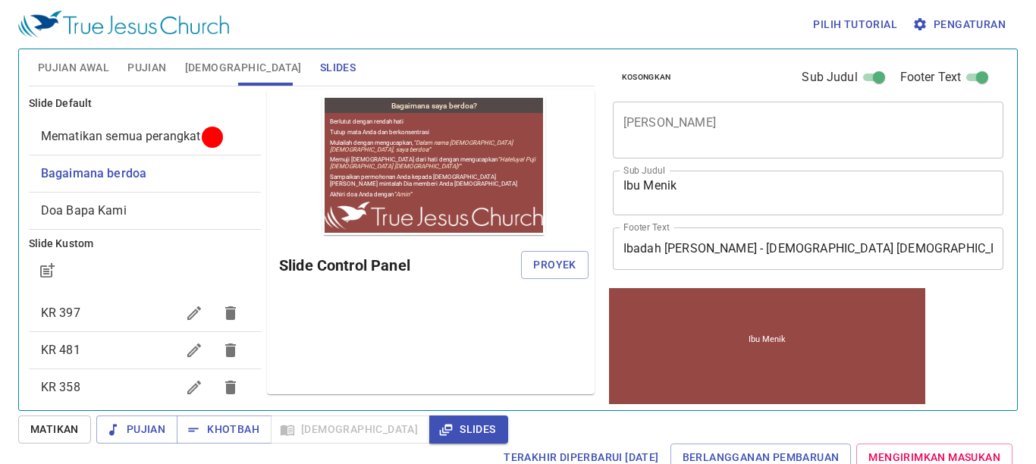
click at [179, 200] on div "Doa Bapa Kami" at bounding box center [145, 211] width 232 height 36
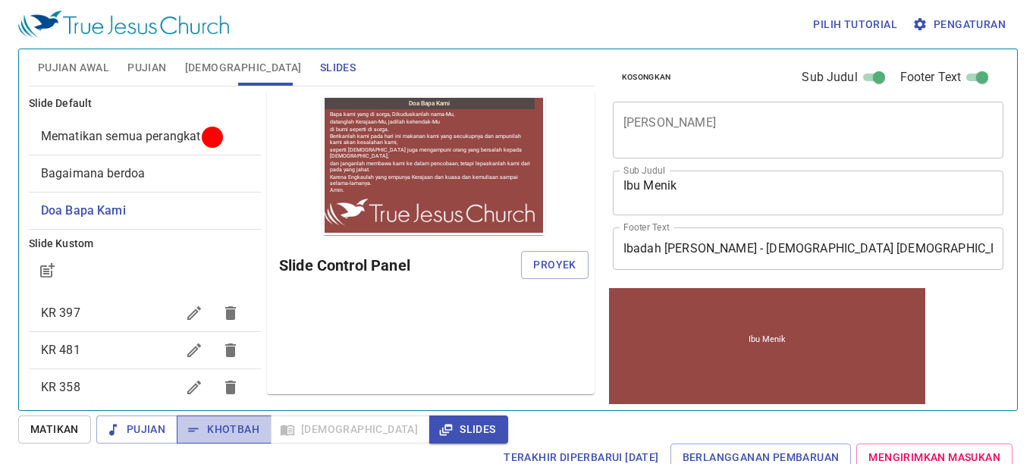
click at [0, 0] on span "Khotbah" at bounding box center [0, 0] width 0 height 0
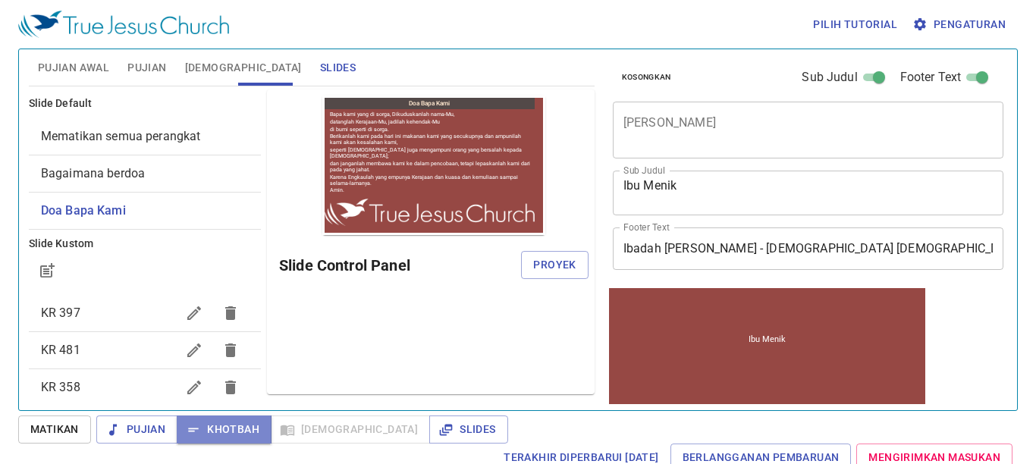
click at [0, 0] on span "Khotbah" at bounding box center [0, 0] width 0 height 0
click at [671, 141] on textarea "[PERSON_NAME]" at bounding box center [809, 129] width 370 height 29
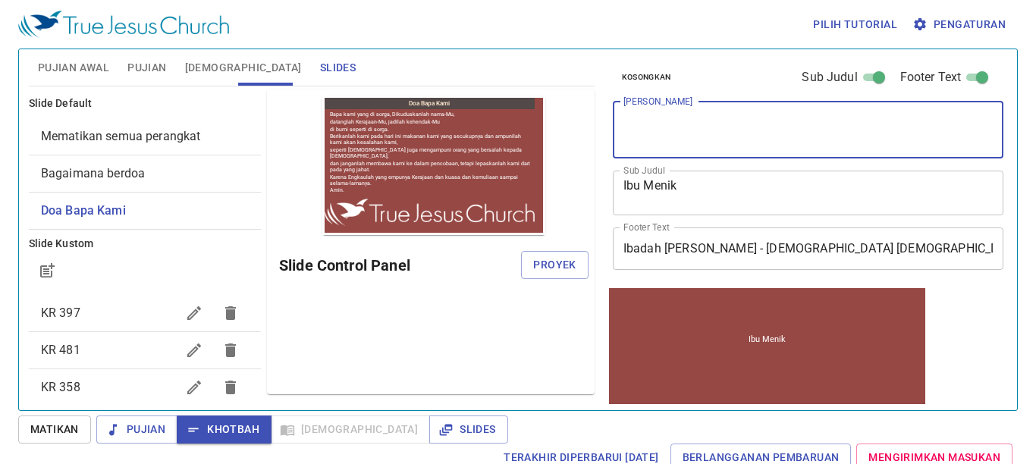
click at [88, 59] on button "Pujian Awal" at bounding box center [74, 67] width 90 height 36
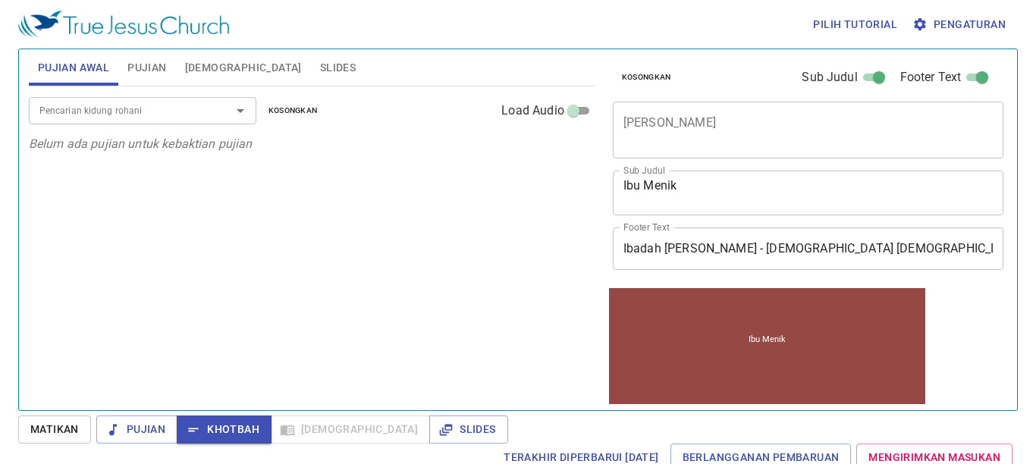
click at [155, 70] on span "Pujian" at bounding box center [146, 67] width 39 height 19
click at [39, 82] on button "Pujian Awal" at bounding box center [74, 67] width 90 height 36
click at [122, 64] on button "Pujian" at bounding box center [146, 67] width 57 height 36
click at [71, 71] on span "Pujian Awal" at bounding box center [73, 67] width 71 height 19
click at [147, 112] on input "Pencarian kidung rohani" at bounding box center [120, 110] width 174 height 17
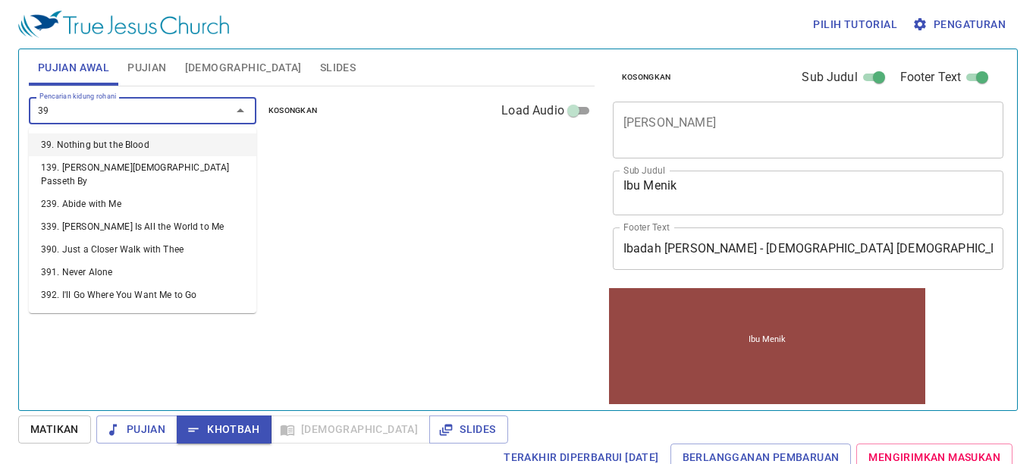
type input "393"
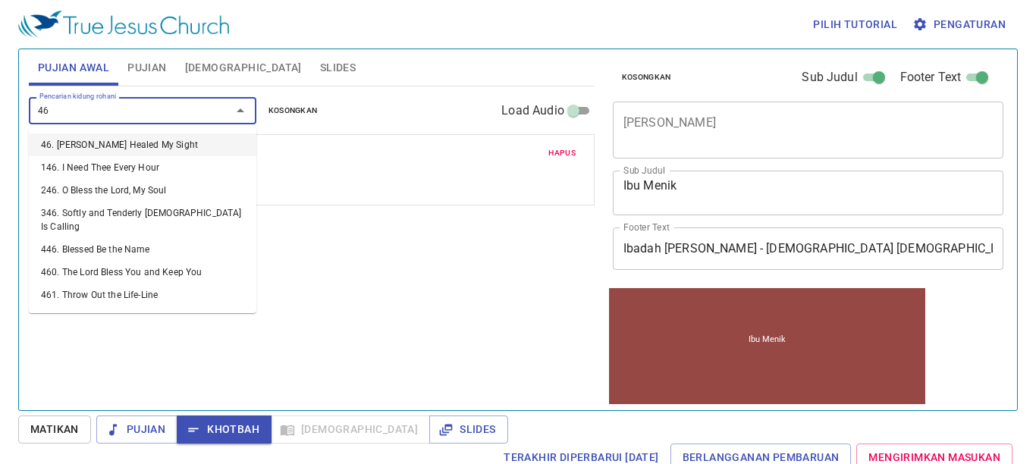
type input "468"
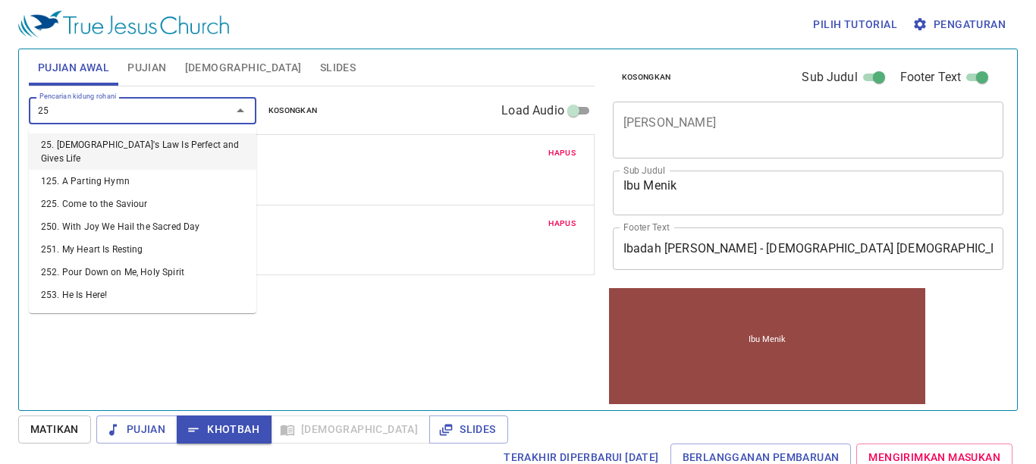
type input "250"
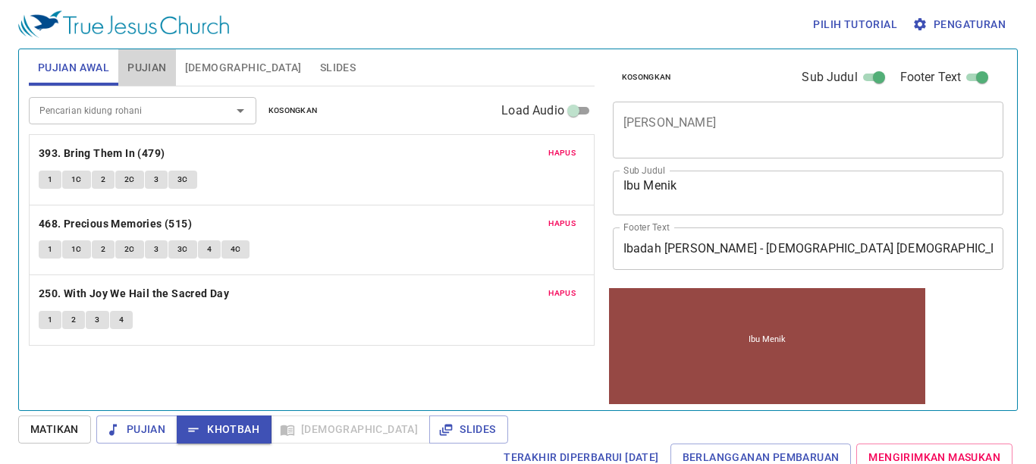
click at [149, 74] on span "Pujian" at bounding box center [146, 67] width 39 height 19
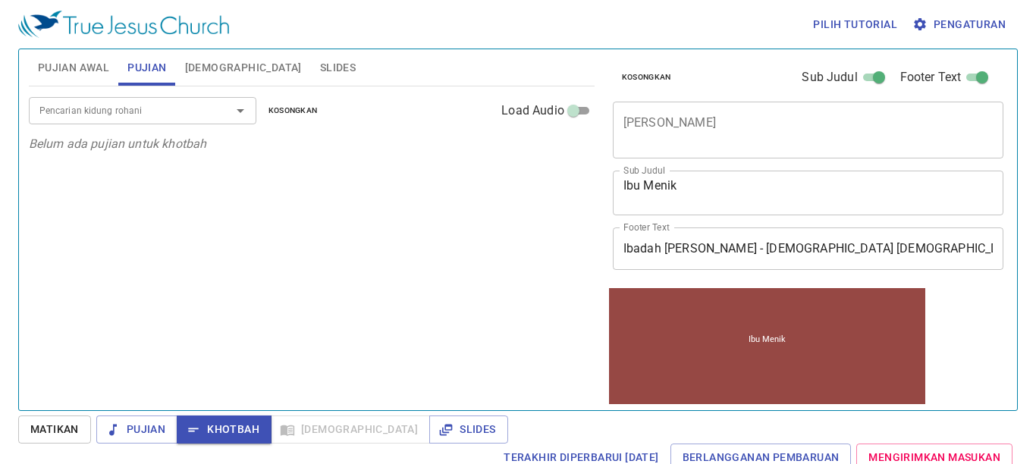
click at [752, 134] on textarea "[PERSON_NAME]" at bounding box center [809, 129] width 370 height 29
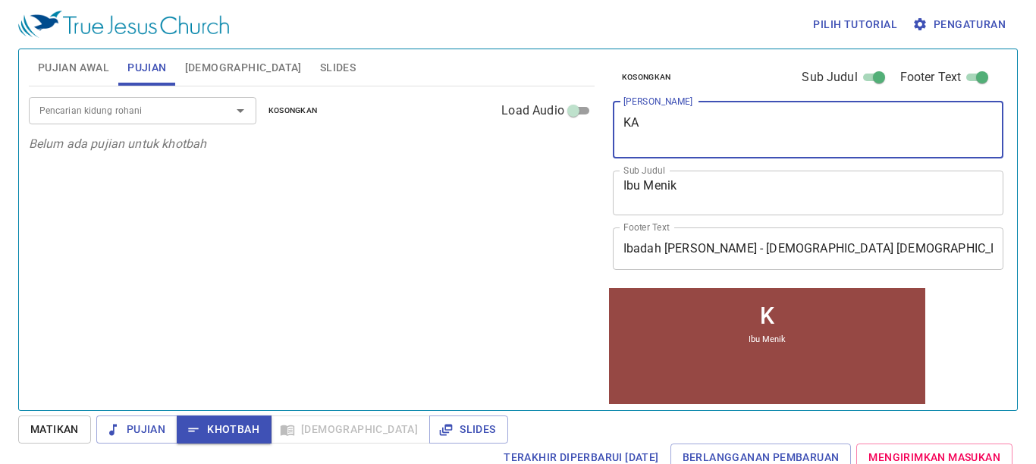
type textarea "KAS"
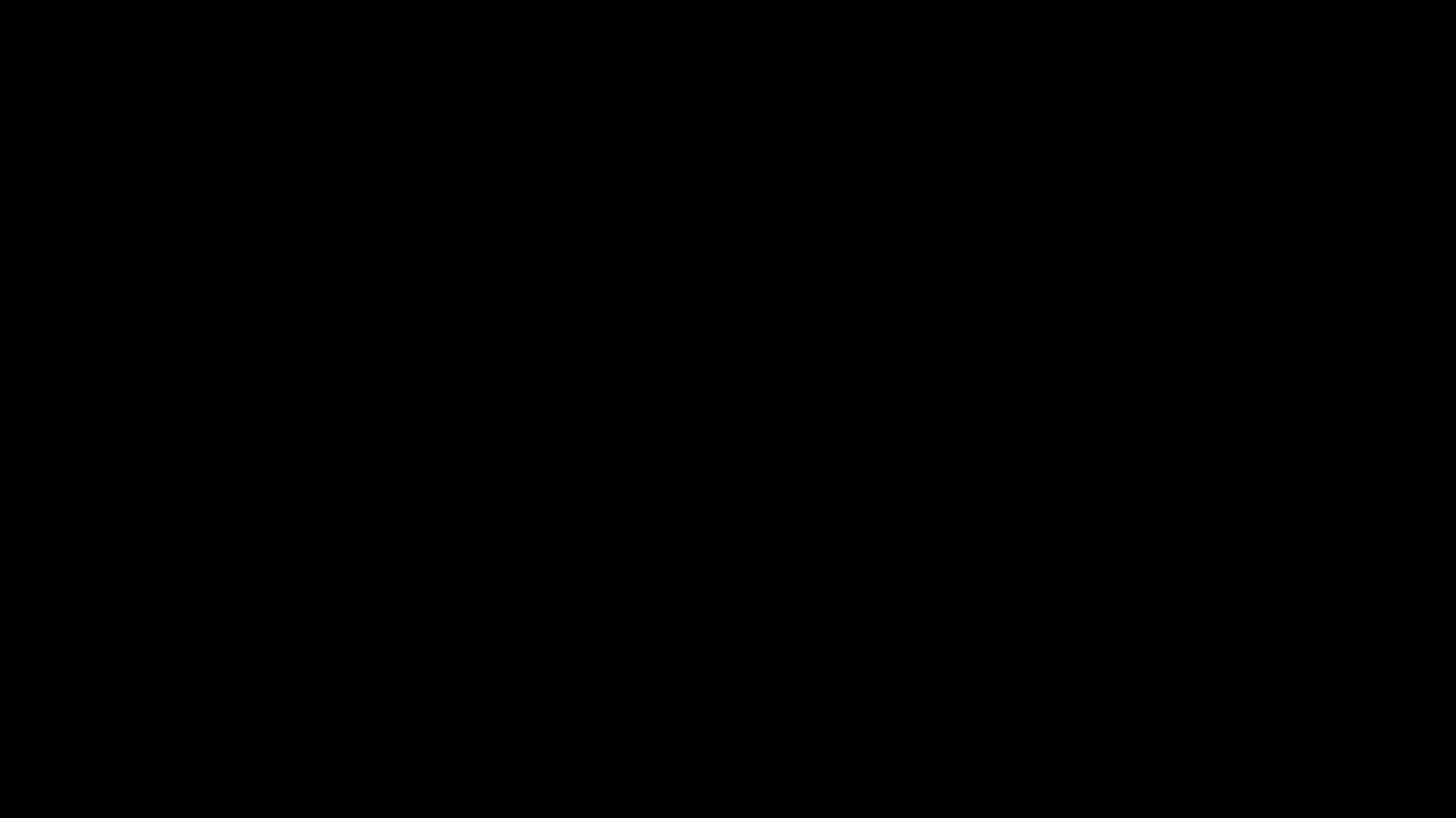
drag, startPoint x: 79, startPoint y: 818, endPoint x: 0, endPoint y: 818, distance: 79.0
click at [0, 483] on div at bounding box center [728, 409] width 1456 height 818
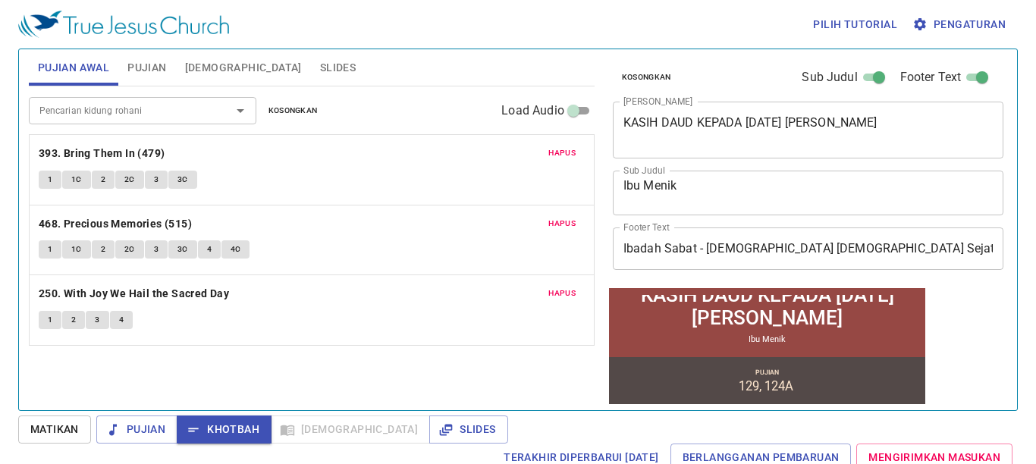
click at [320, 59] on span "Slides" at bounding box center [338, 67] width 36 height 19
click at [320, 74] on span "Slides" at bounding box center [338, 67] width 36 height 19
click at [320, 70] on span "Slides" at bounding box center [338, 67] width 36 height 19
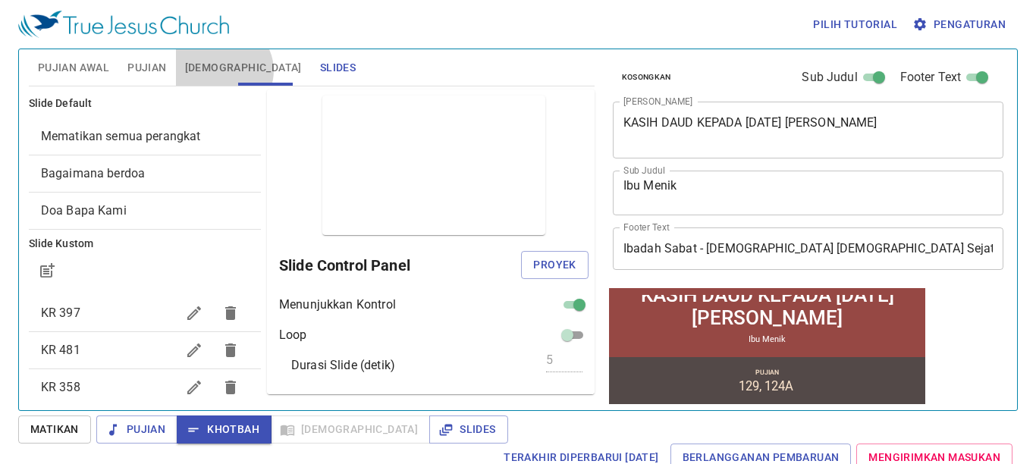
click at [221, 71] on span "[DEMOGRAPHIC_DATA]" at bounding box center [243, 67] width 117 height 19
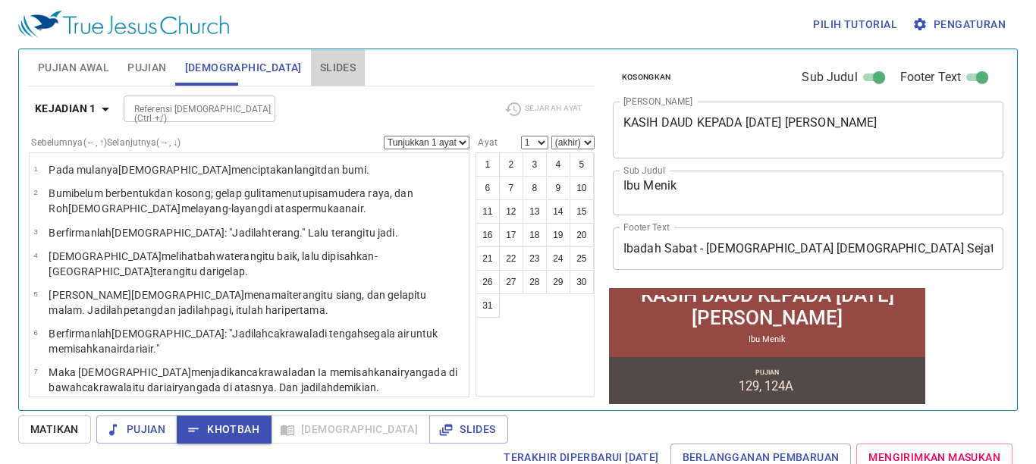
click at [320, 65] on span "Slides" at bounding box center [338, 67] width 36 height 19
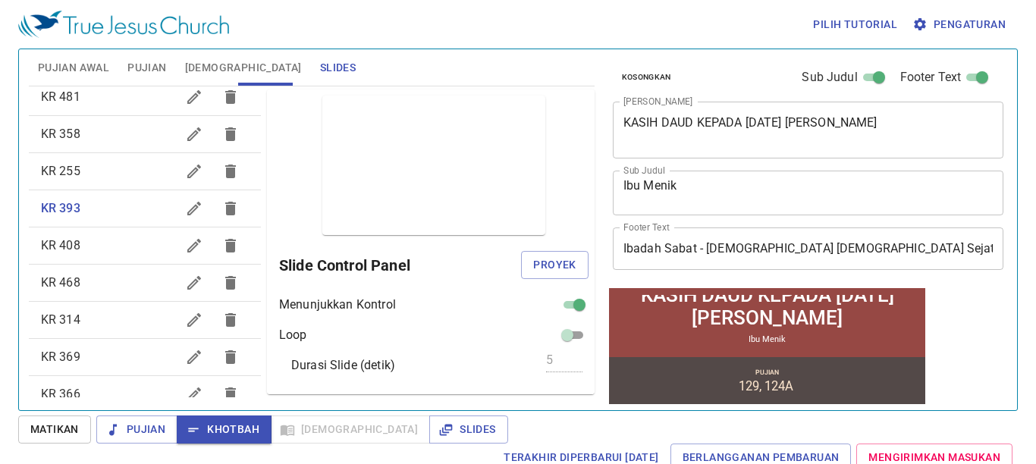
scroll to position [259, 0]
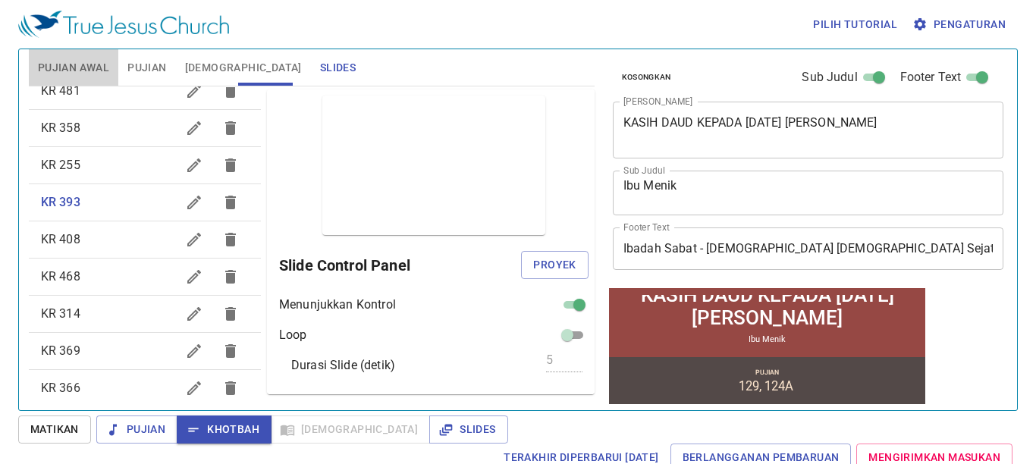
click at [68, 59] on span "Pujian Awal" at bounding box center [73, 67] width 71 height 19
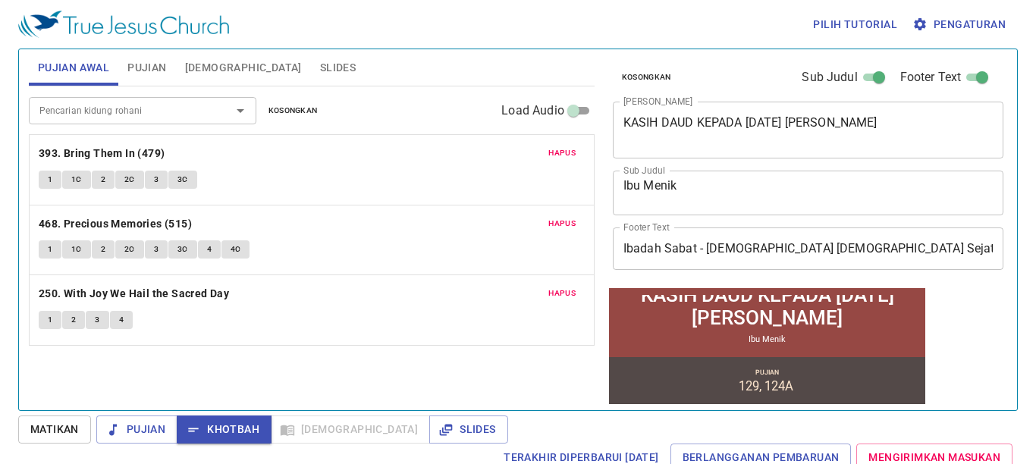
click at [320, 63] on span "Slides" at bounding box center [338, 67] width 36 height 19
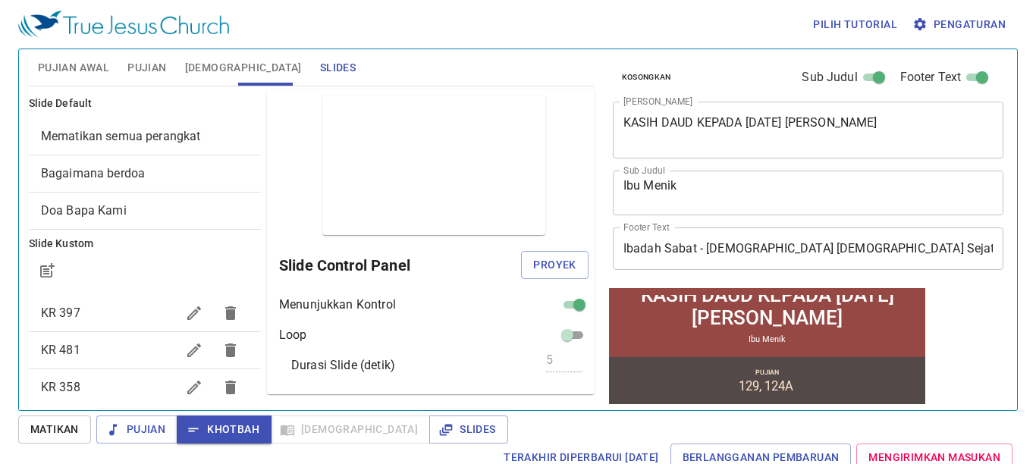
scroll to position [259, 0]
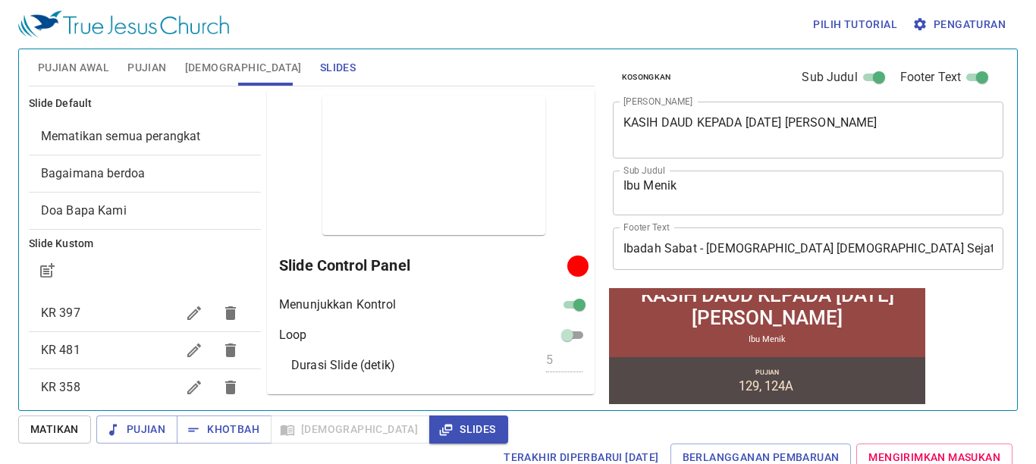
scroll to position [259, 0]
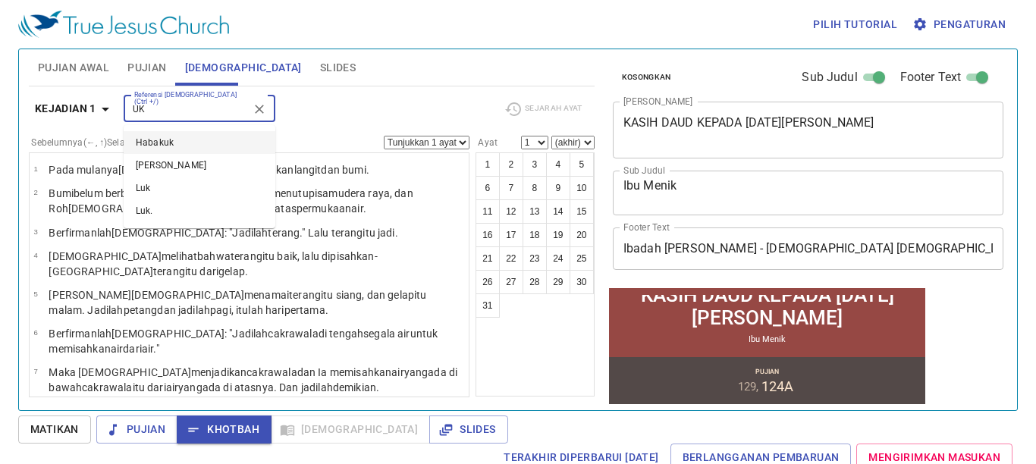
type input "U"
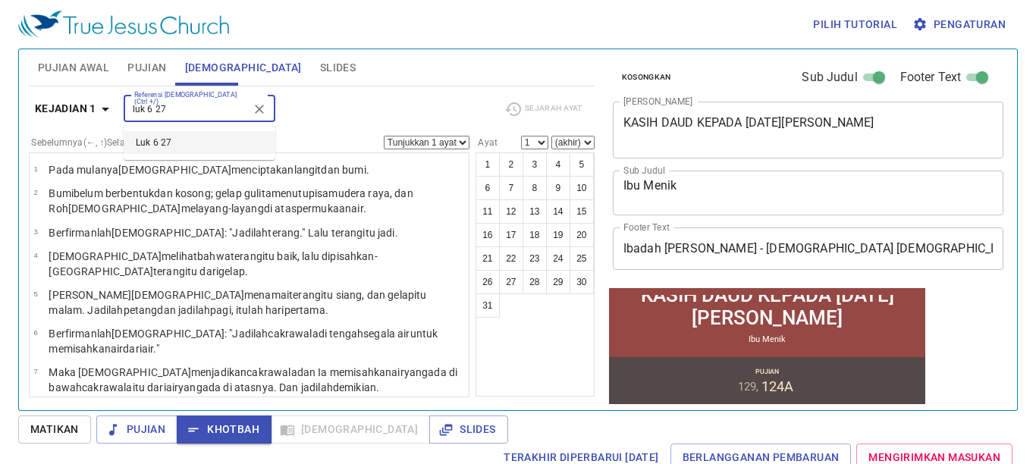
type input "luk 6 27"
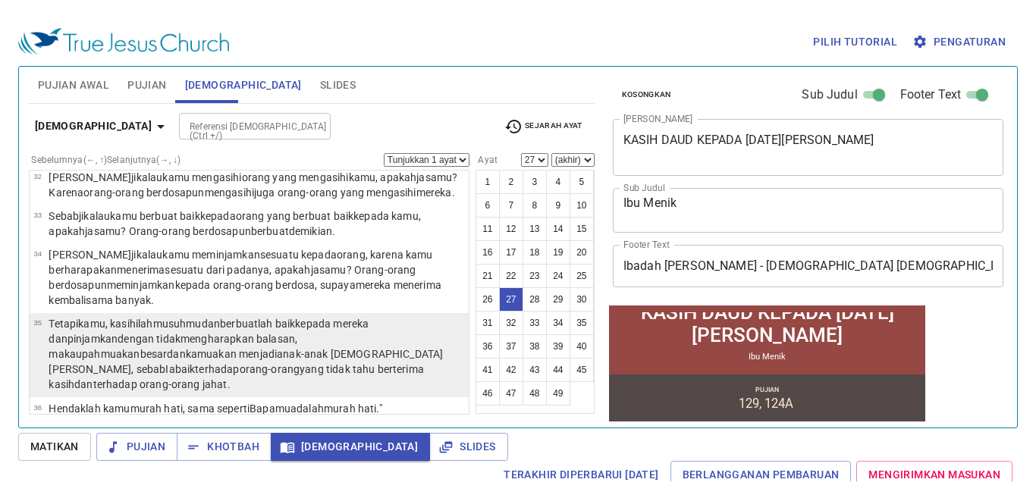
scroll to position [1399, 0]
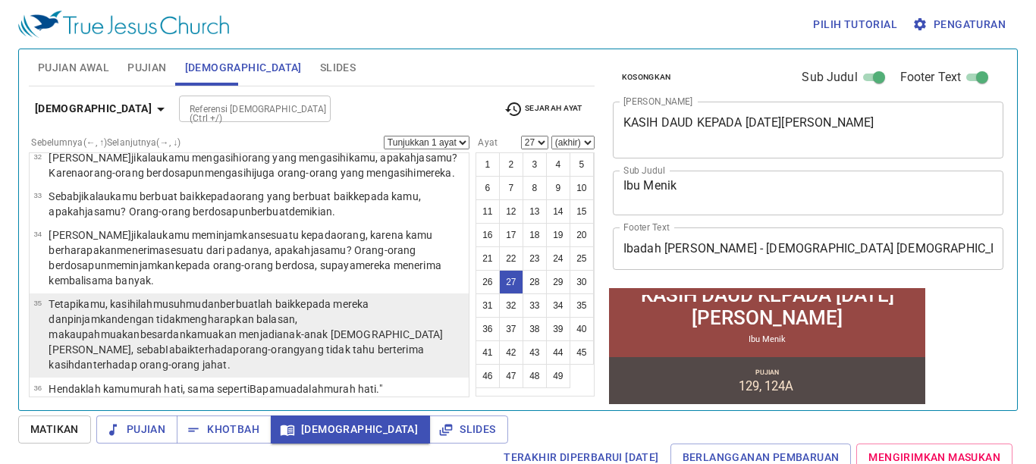
click at [198, 313] on wg3367 "mengharapkan balasan , maka upahmu akan besar dan kamu akan menjadi anak-anak A…" at bounding box center [246, 342] width 395 height 58
select select "35"
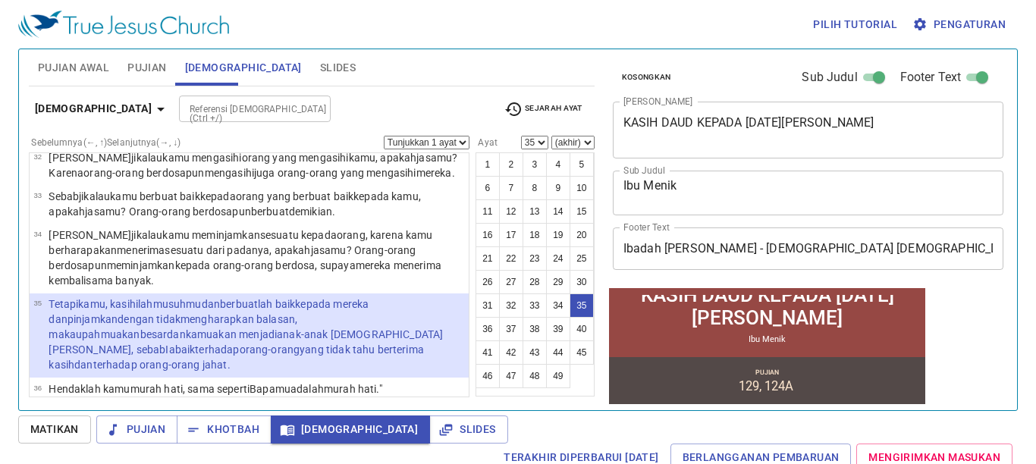
click at [586, 140] on select "(akhir) 36 37 38 39 40 41 42 43 44 45 46 47 48 49" at bounding box center [573, 143] width 43 height 14
click at [457, 149] on div "Sebelumnya (←, ↑) Selanjutnya (→, ↓) Tunjukkan 1 ayat Tunjukkan 2 ayat Tunjukka…" at bounding box center [249, 258] width 441 height 245
click at [462, 141] on select "Tunjukkan 1 ayat Tunjukkan 2 ayat Tunjukkan 3 ayat Tunjukkan 4 ayat Tunjukkan 5…" at bounding box center [427, 143] width 86 height 14
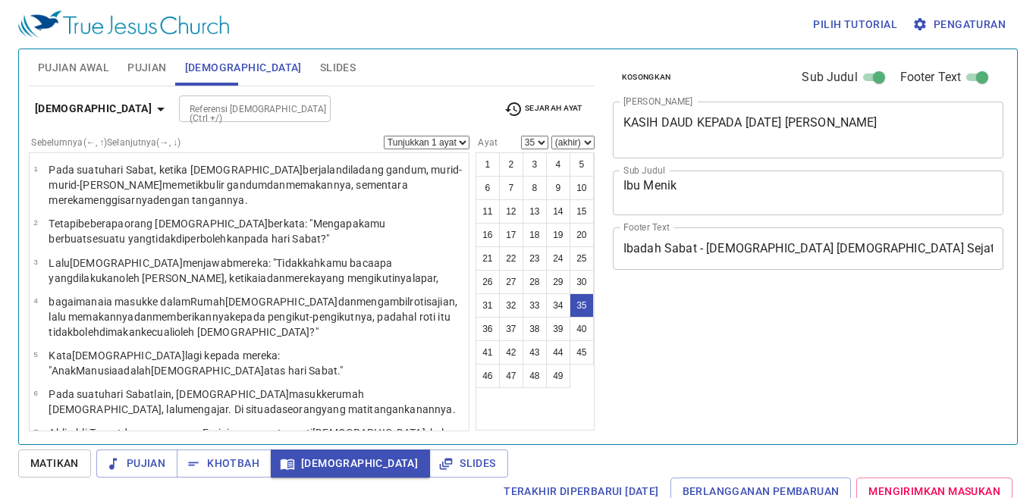
select select "35"
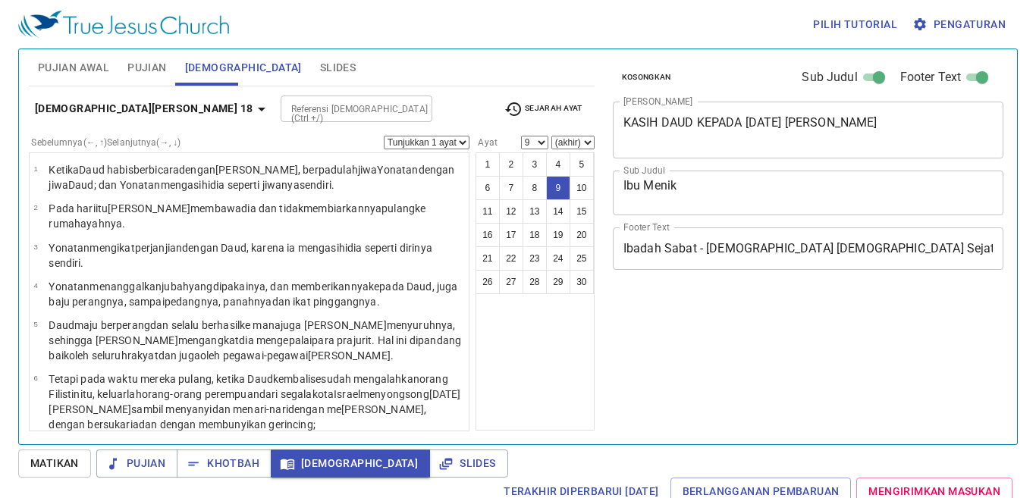
select select "9"
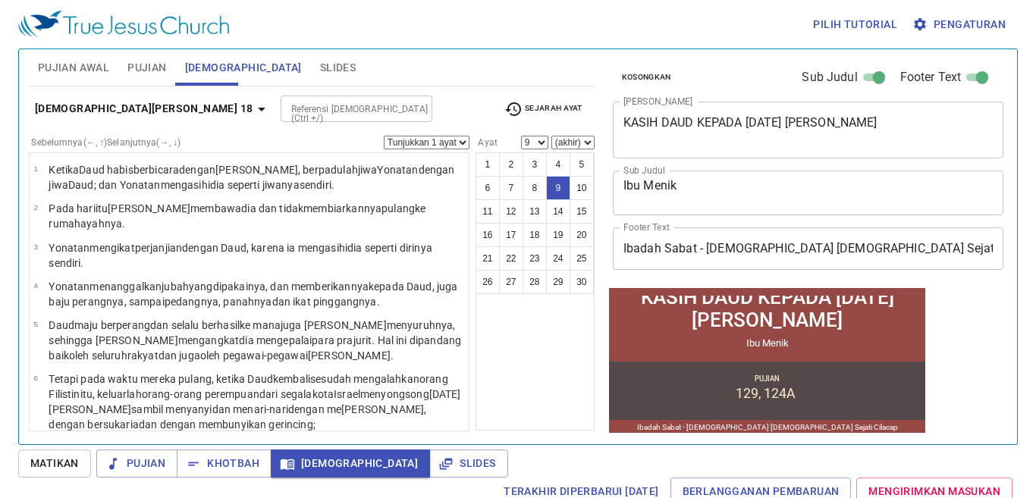
scroll to position [263, 0]
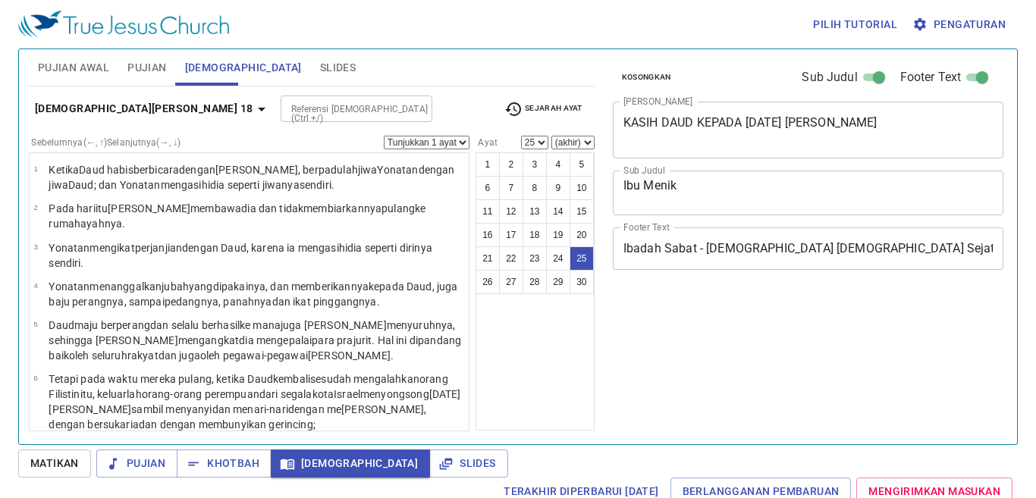
select select "25"
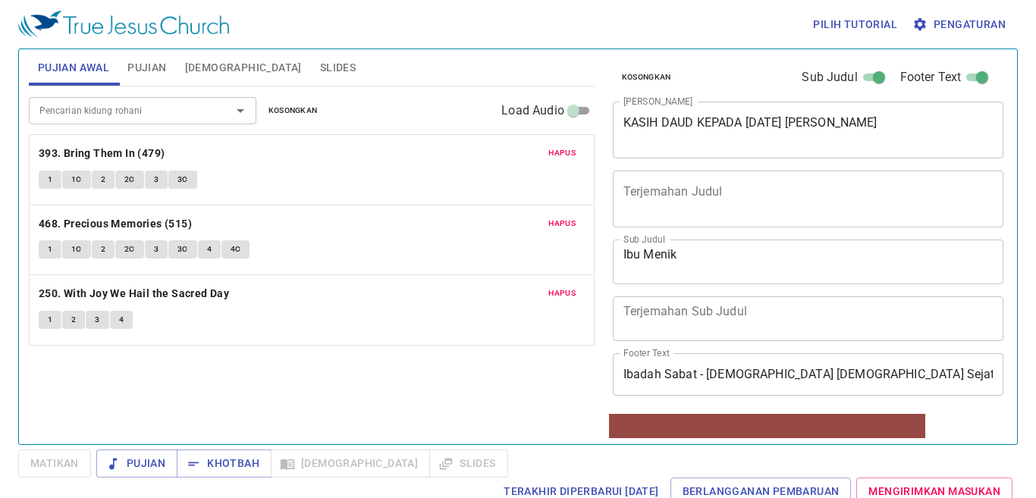
click at [970, 25] on span "Pengaturan" at bounding box center [961, 24] width 90 height 19
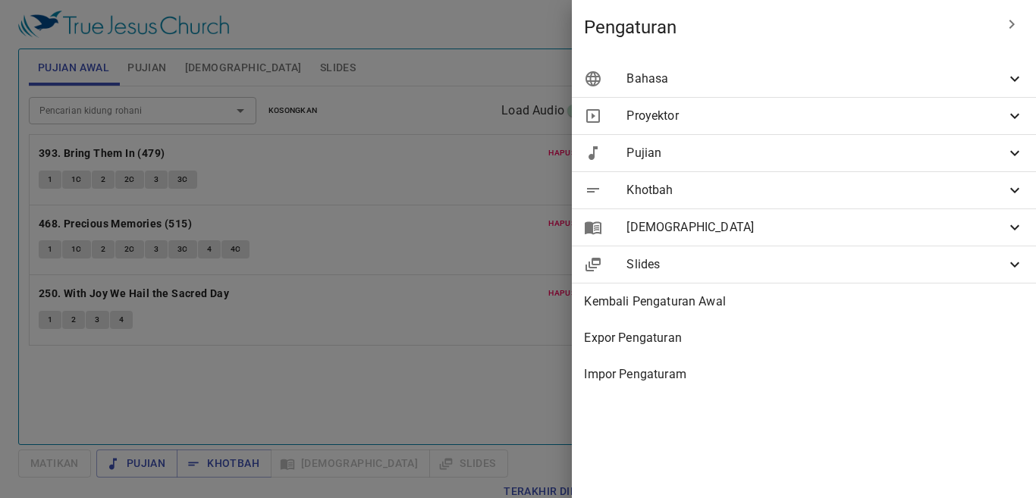
click at [961, 83] on span "Bahasa" at bounding box center [816, 79] width 379 height 18
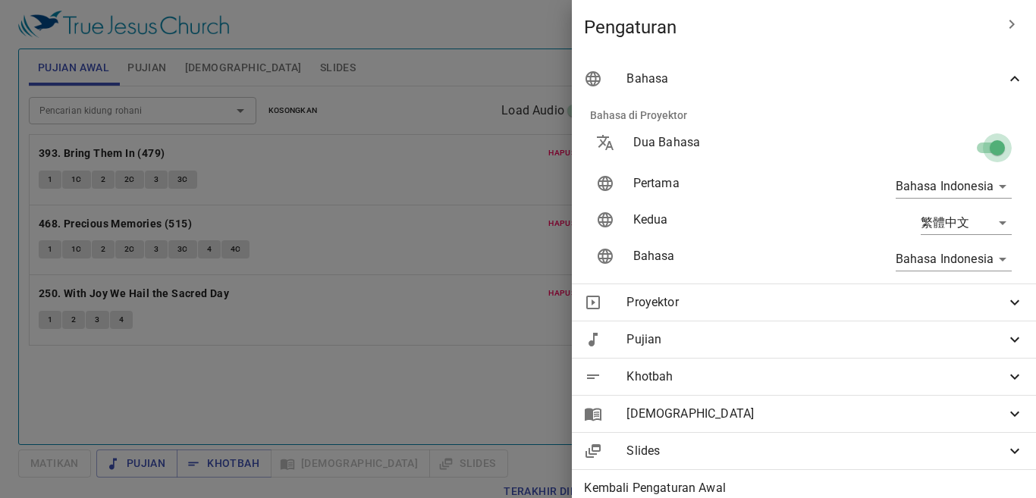
click at [972, 149] on input "checkbox" at bounding box center [997, 151] width 86 height 29
checkbox input "false"
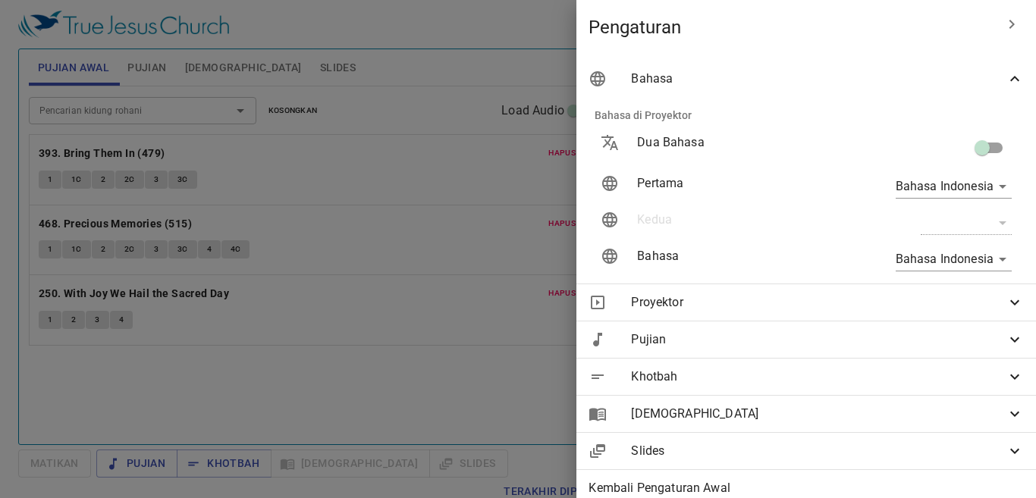
click at [440, 341] on div at bounding box center [518, 249] width 1036 height 498
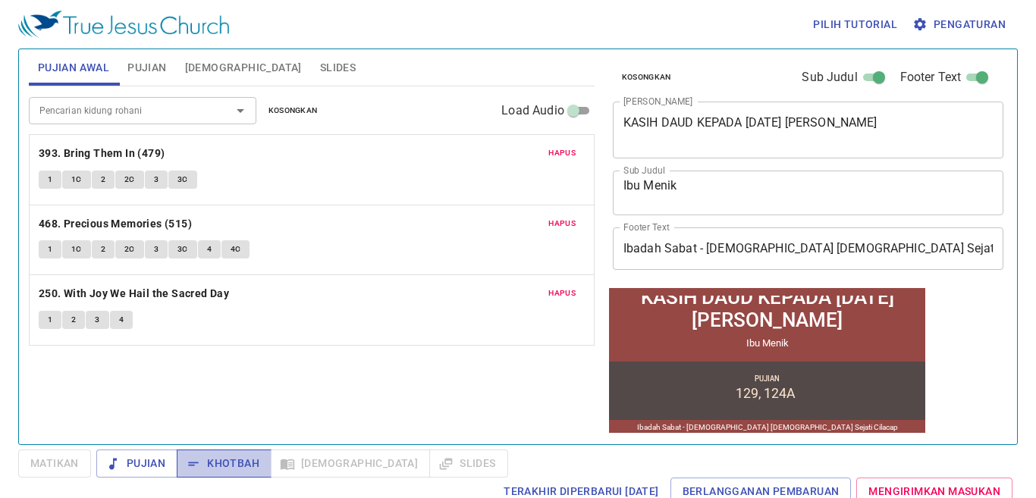
click at [249, 467] on span "Khotbah" at bounding box center [224, 463] width 71 height 19
click at [215, 39] on div "Pilih tutorial Pengaturan" at bounding box center [515, 24] width 994 height 49
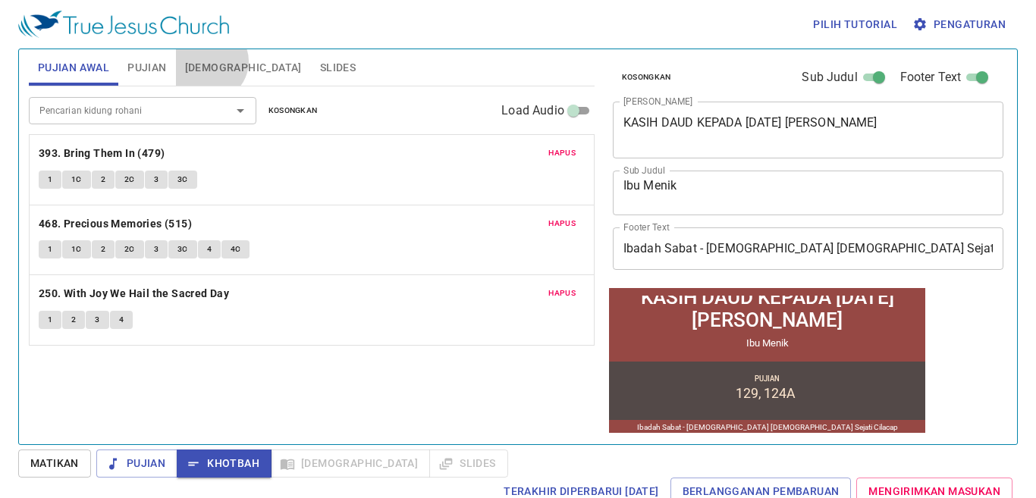
click at [207, 61] on span "[DEMOGRAPHIC_DATA]" at bounding box center [243, 67] width 117 height 19
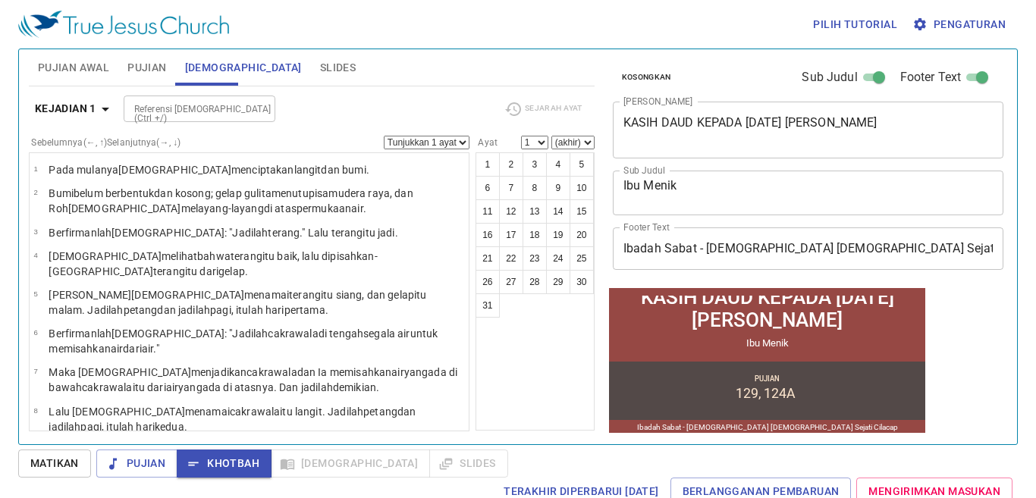
click at [182, 108] on input "Referensi [DEMOGRAPHIC_DATA] (Ctrl +/)" at bounding box center [187, 108] width 118 height 17
type input "2 sam 24 17"
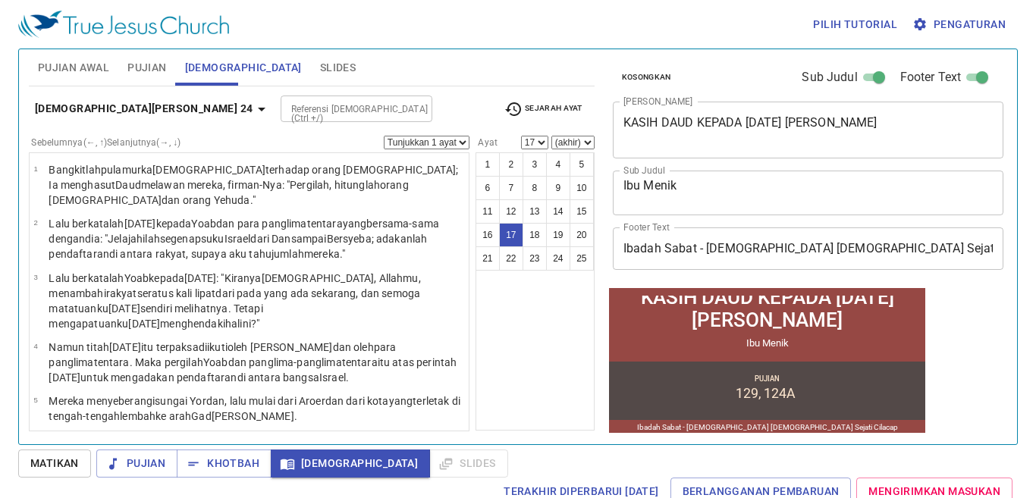
scroll to position [781, 0]
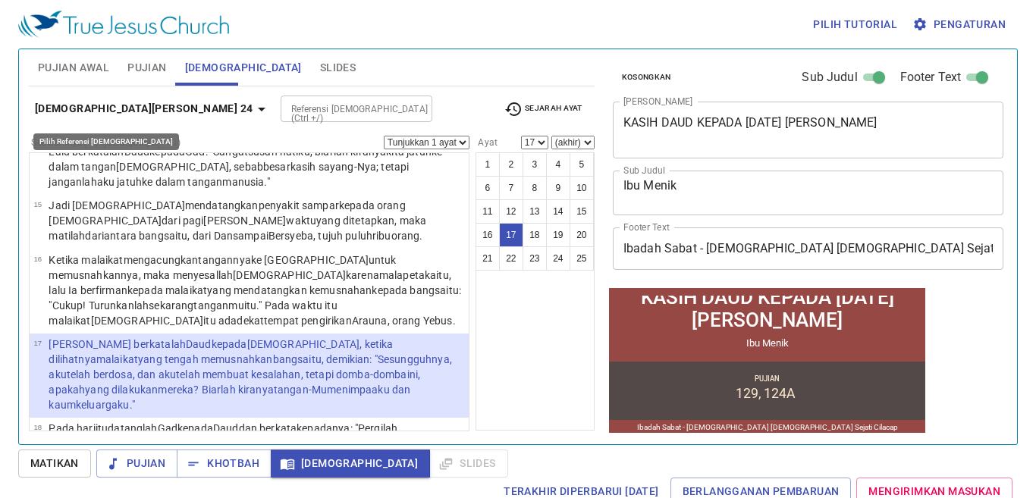
click at [253, 113] on icon "button" at bounding box center [262, 109] width 18 height 18
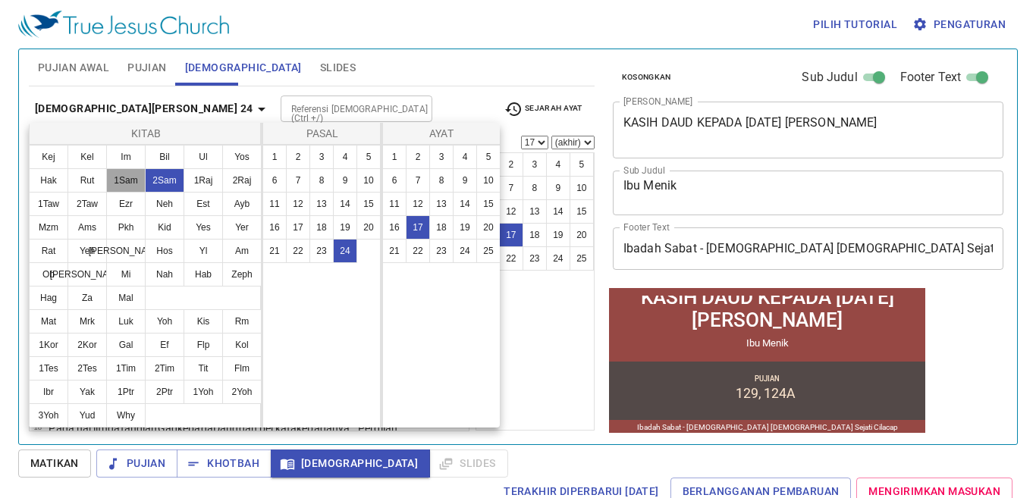
click at [125, 183] on button "1Sam" at bounding box center [125, 180] width 39 height 24
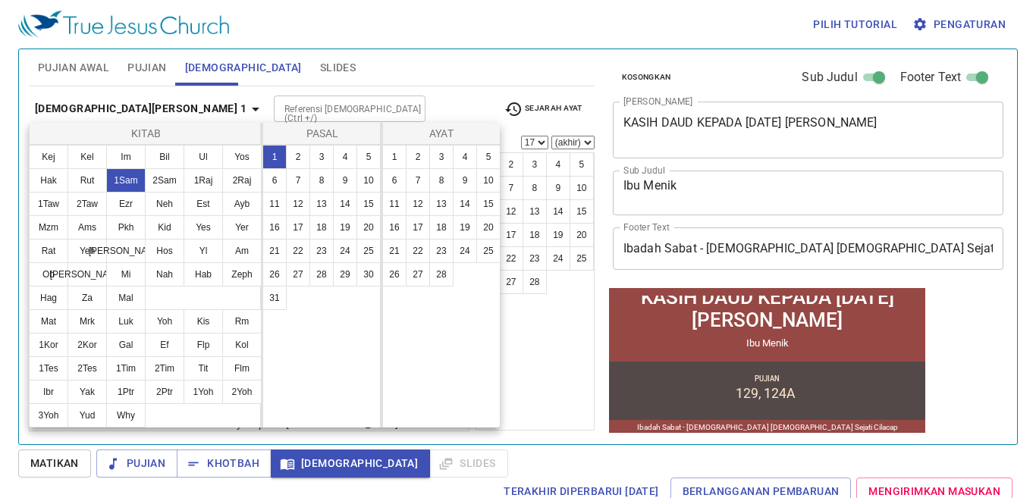
scroll to position [0, 0]
click at [344, 250] on button "24" at bounding box center [345, 251] width 24 height 24
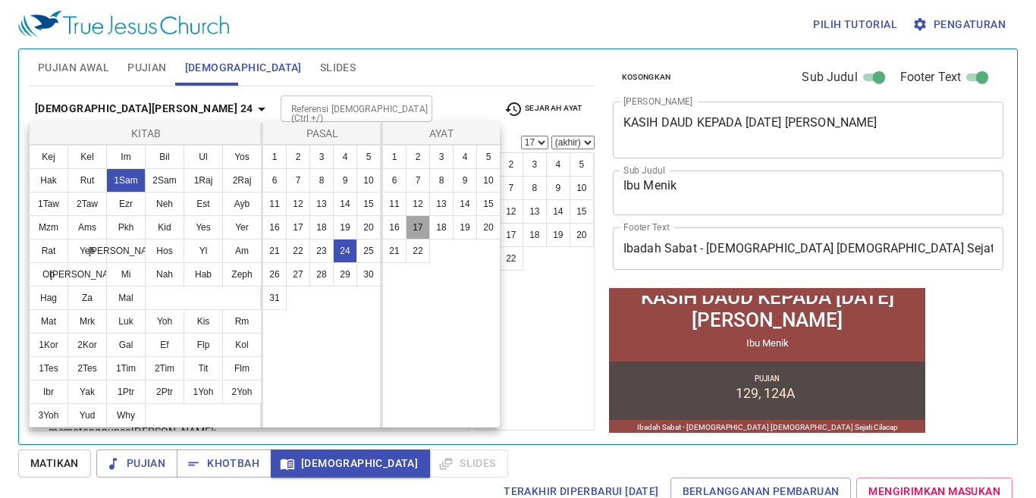
click at [417, 227] on button "17" at bounding box center [418, 227] width 24 height 24
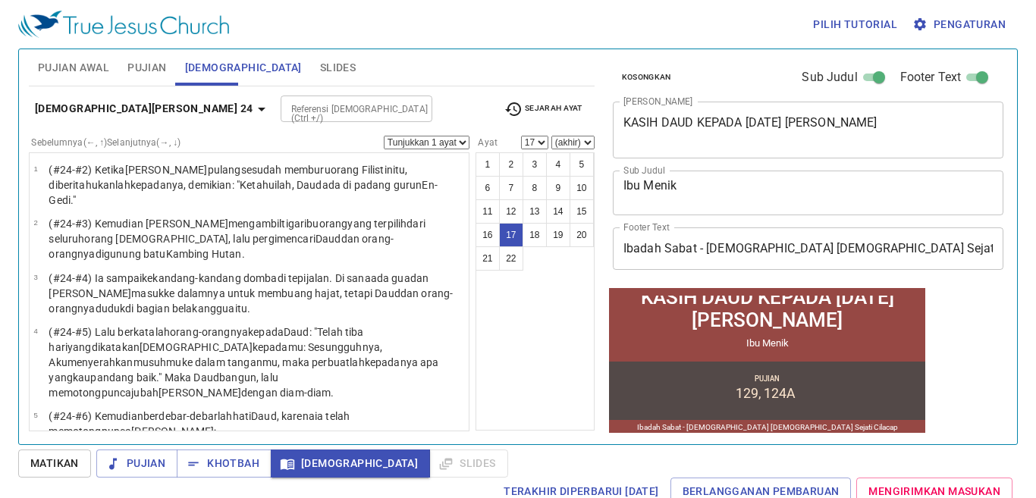
scroll to position [759, 0]
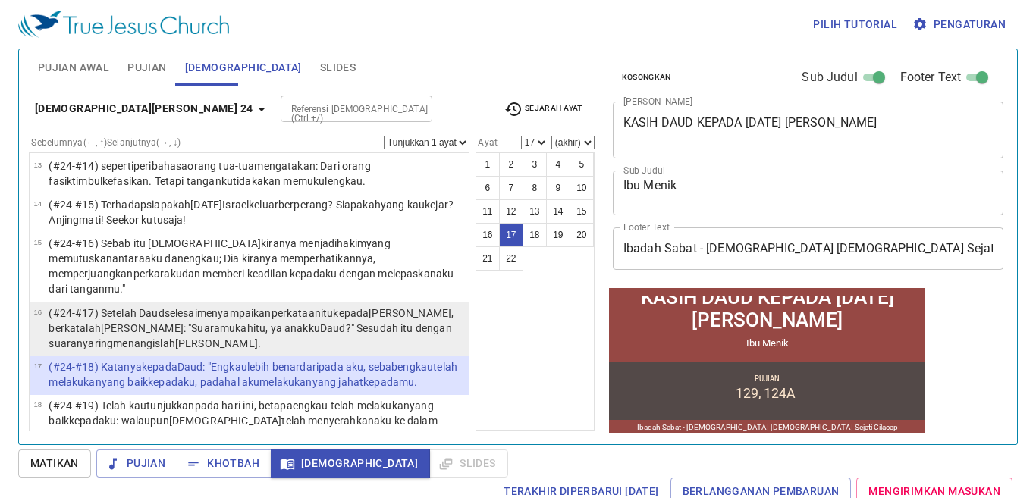
click at [248, 307] on wh3615 "menyampaikan perkataan itu kepada [PERSON_NAME] , berkatalah [PERSON_NAME] : "S…" at bounding box center [251, 328] width 405 height 42
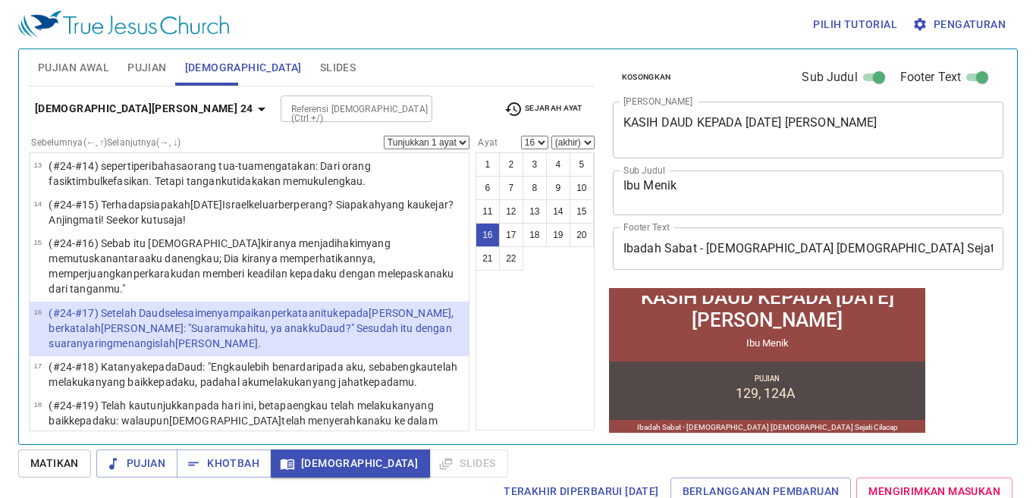
click at [253, 103] on icon "button" at bounding box center [262, 109] width 18 height 18
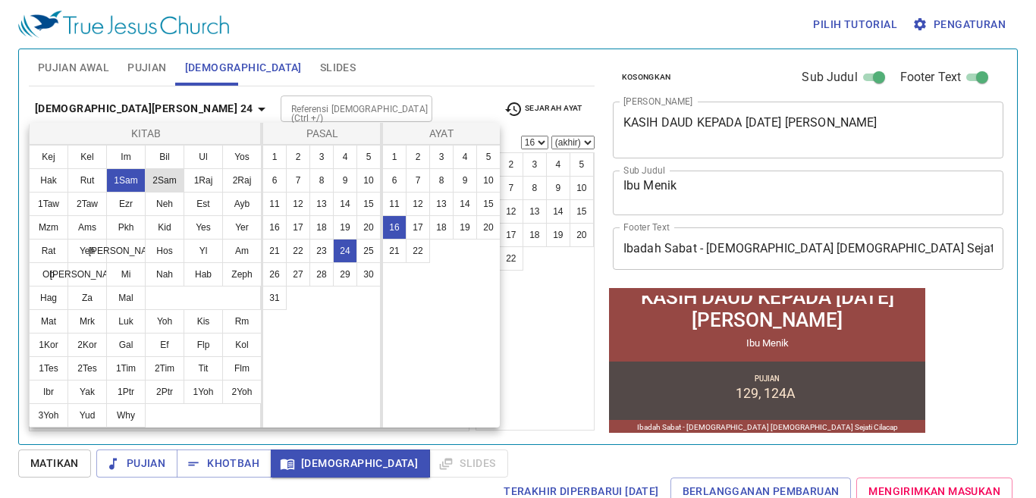
click at [167, 178] on button "2Sam" at bounding box center [164, 180] width 39 height 24
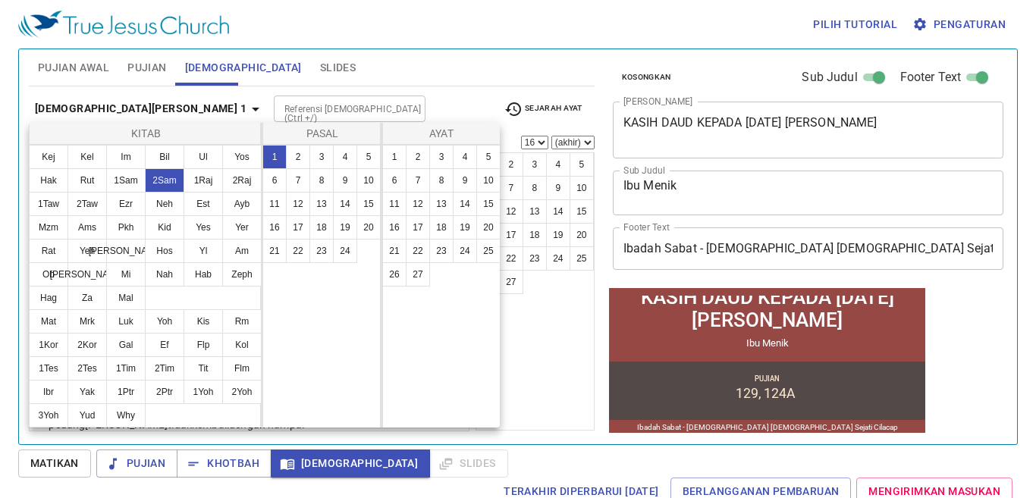
scroll to position [0, 0]
click at [272, 153] on button "1" at bounding box center [275, 157] width 24 height 24
click at [489, 181] on button "10" at bounding box center [488, 180] width 24 height 24
select select "10"
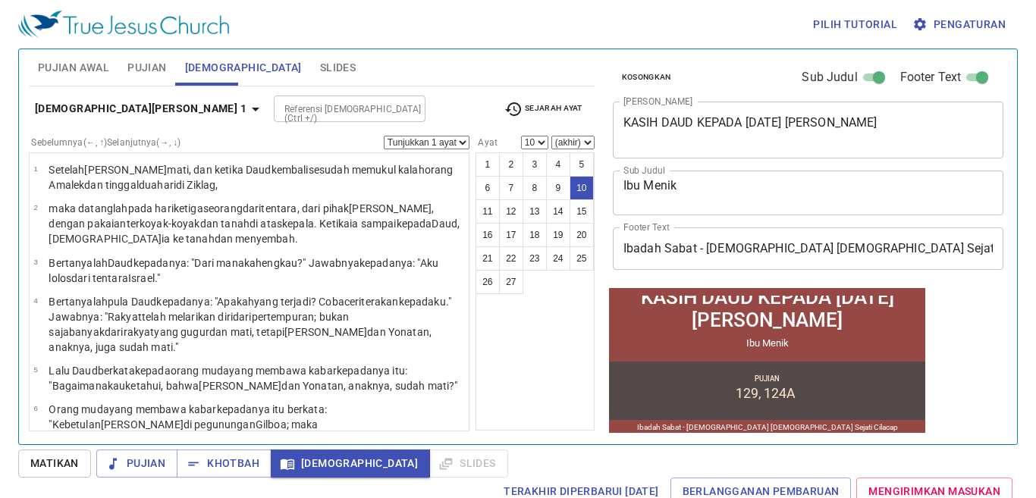
scroll to position [305, 0]
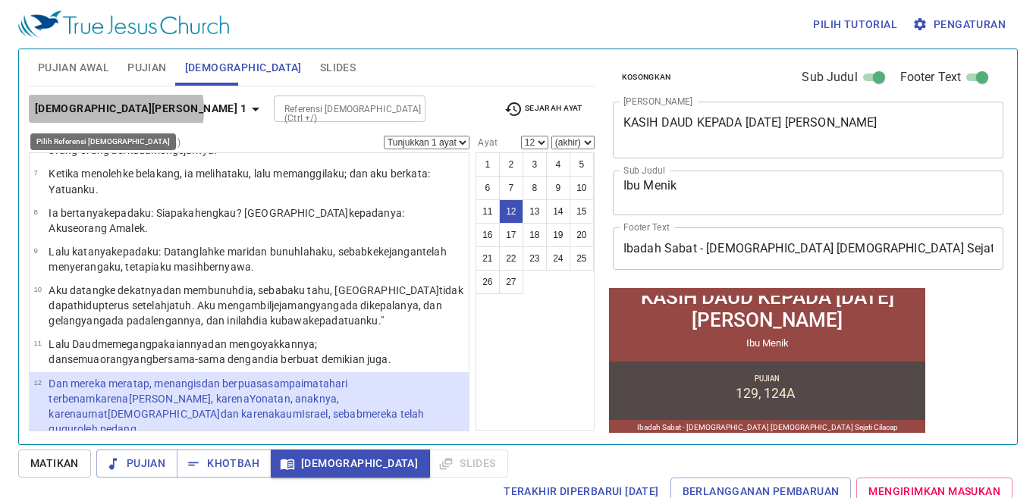
click at [115, 110] on button "[DEMOGRAPHIC_DATA][PERSON_NAME] 1" at bounding box center [150, 109] width 242 height 28
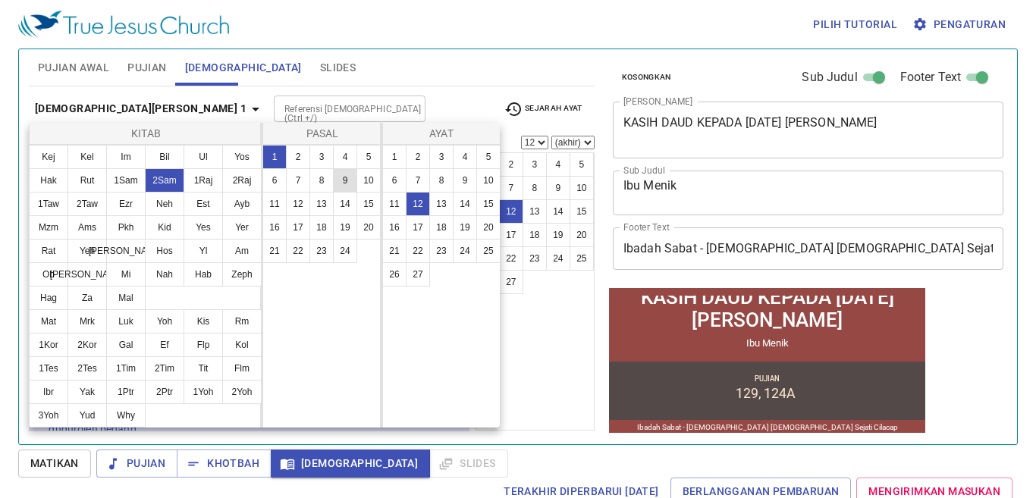
click at [347, 181] on button "9" at bounding box center [345, 180] width 24 height 24
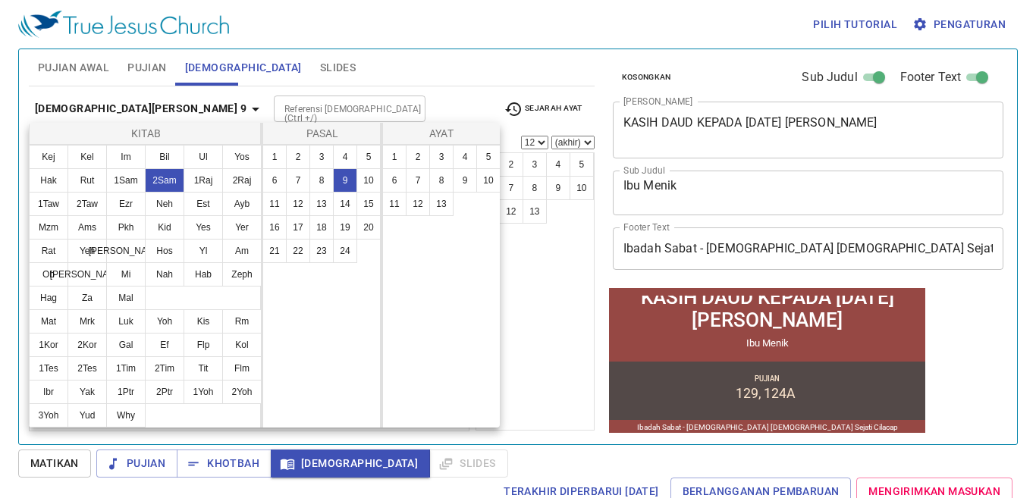
scroll to position [0, 0]
click at [437, 206] on button "13" at bounding box center [441, 204] width 24 height 24
select select "13"
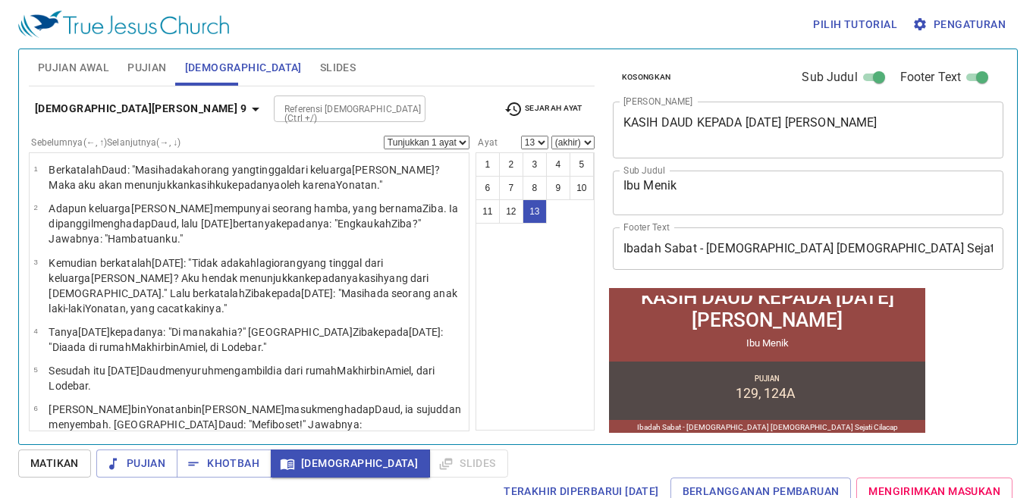
scroll to position [361, 0]
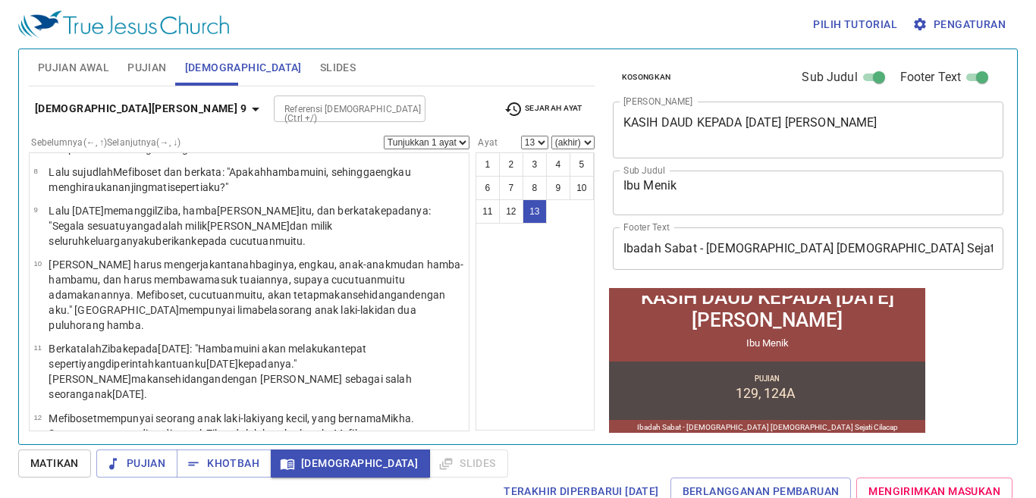
drag, startPoint x: 113, startPoint y: 77, endPoint x: 152, endPoint y: 71, distance: 39.2
click at [118, 77] on div "Pujian Awal Pujian [DEMOGRAPHIC_DATA] Slides" at bounding box center [312, 67] width 566 height 36
click at [165, 64] on span "Pujian" at bounding box center [146, 67] width 39 height 19
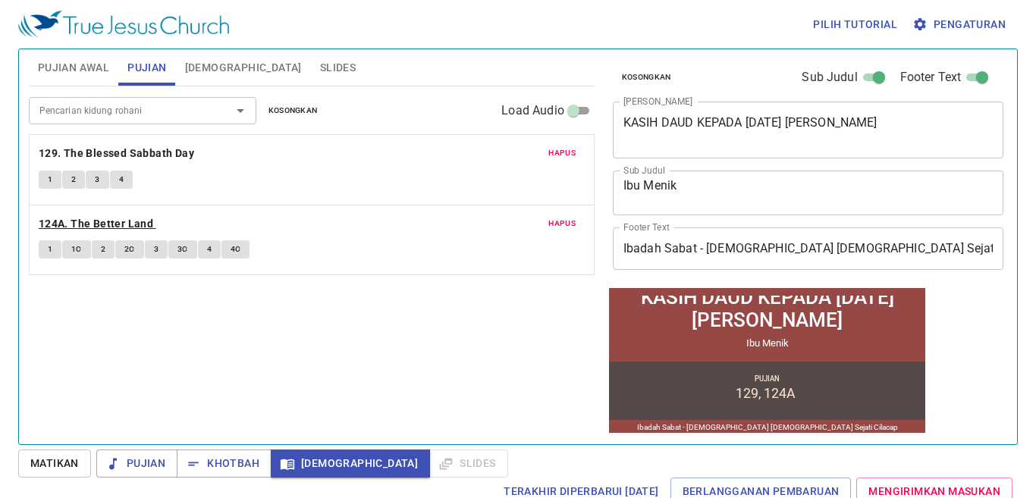
click at [93, 222] on b "124A. The Better Land" at bounding box center [96, 224] width 115 height 19
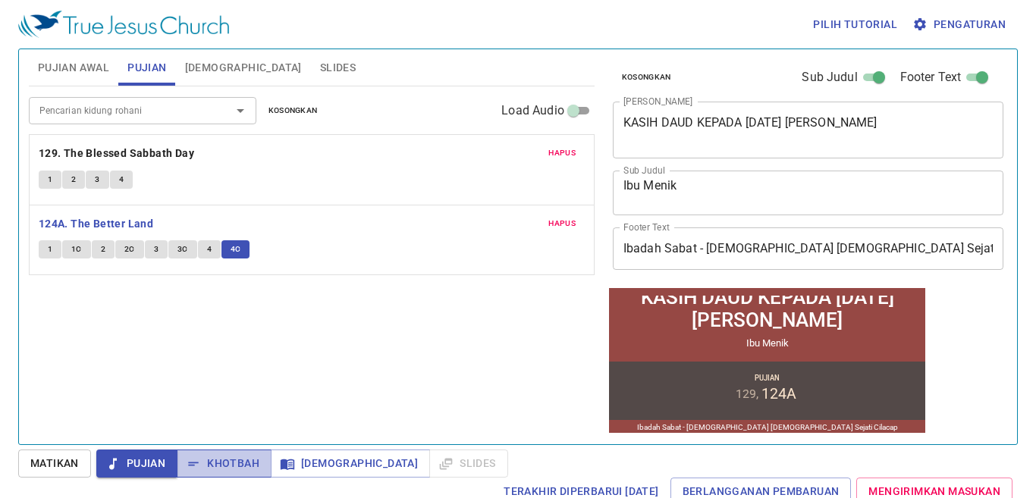
click at [236, 461] on span "Khotbah" at bounding box center [224, 463] width 71 height 19
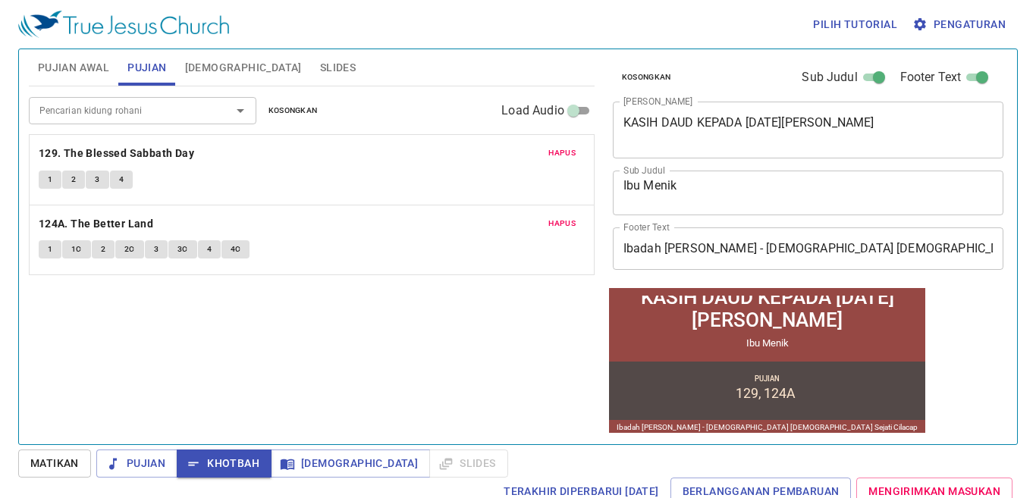
click at [662, 83] on span "Kosongkan" at bounding box center [646, 78] width 49 height 14
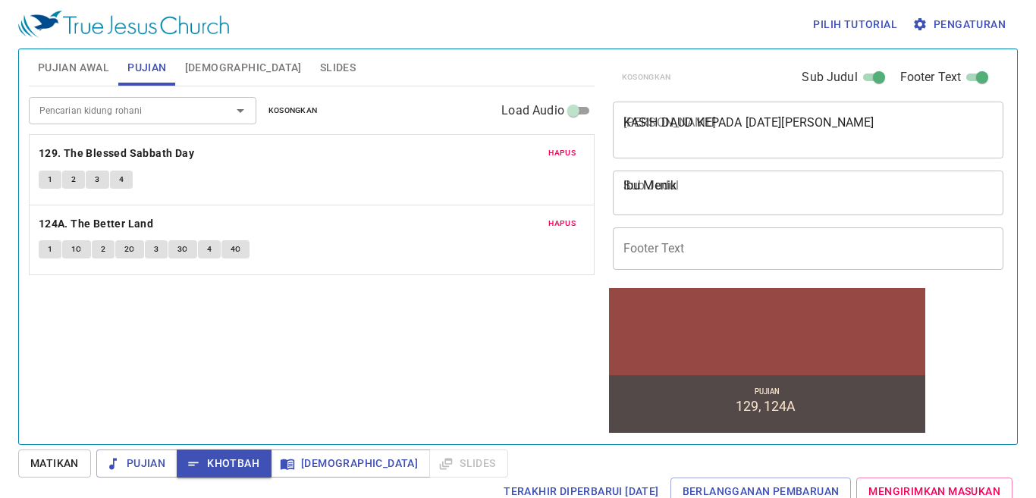
click at [316, 112] on button "Kosongkan" at bounding box center [293, 111] width 68 height 18
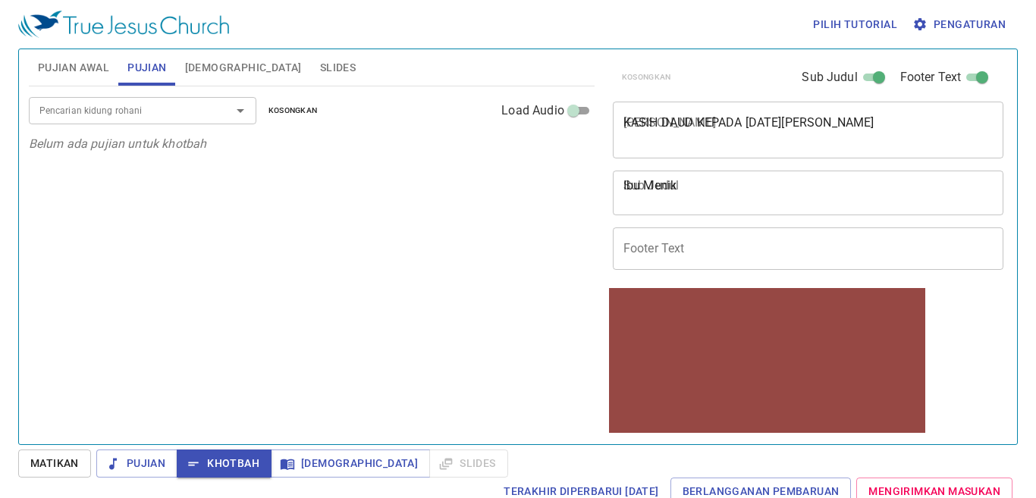
click at [64, 70] on span "Pujian Awal" at bounding box center [73, 67] width 71 height 19
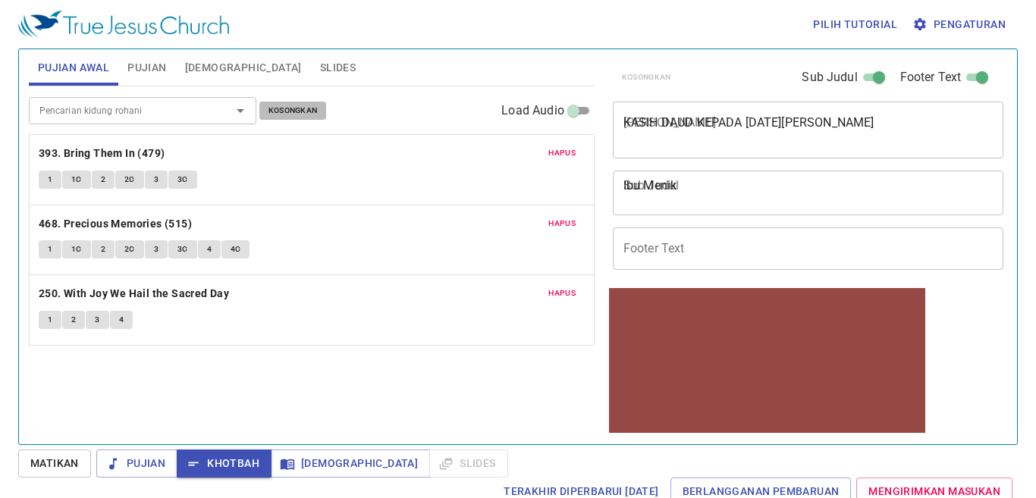
click at [289, 110] on span "Kosongkan" at bounding box center [293, 111] width 49 height 14
